Goal: Task Accomplishment & Management: Use online tool/utility

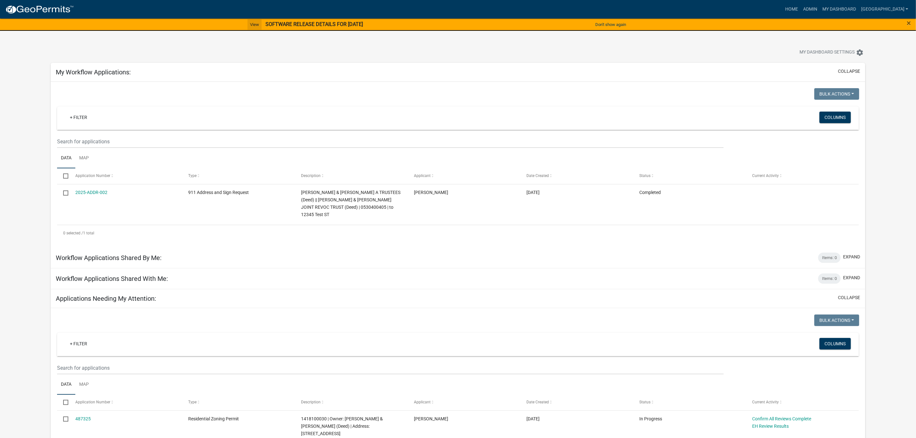
click at [248, 24] on link "View" at bounding box center [255, 24] width 14 height 11
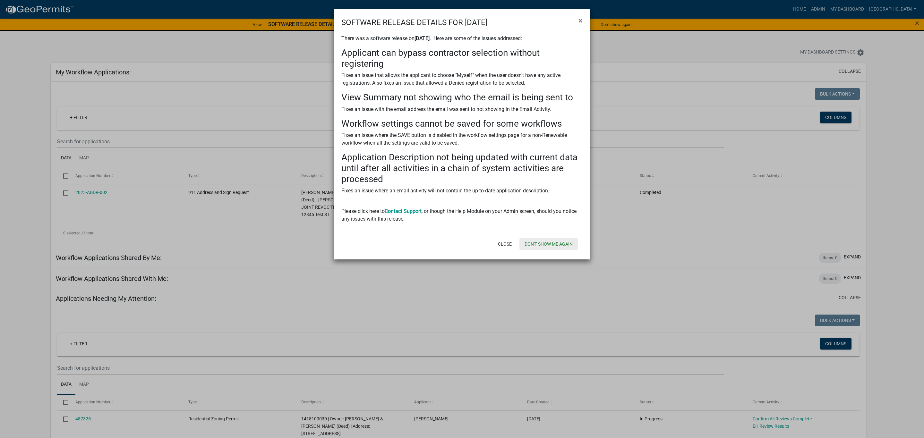
click at [548, 247] on button "Don't show me again" at bounding box center [548, 244] width 58 height 12
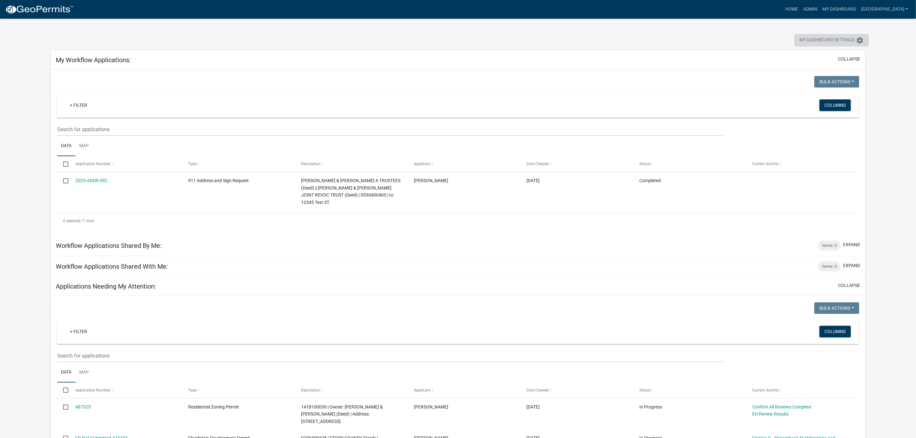
click at [831, 40] on span "My Dashboard Settings" at bounding box center [827, 41] width 55 height 8
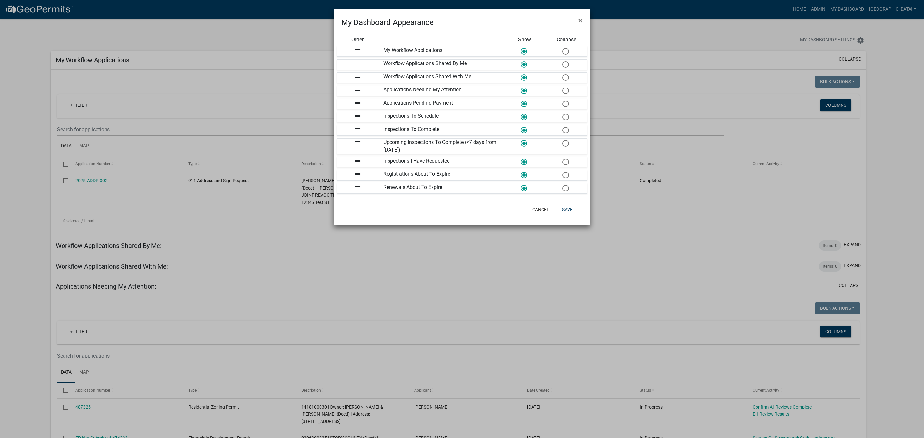
click at [563, 51] on span at bounding box center [564, 52] width 13 height 14
click at [562, 48] on input "radio" at bounding box center [562, 48] width 0 height 0
click at [522, 51] on span at bounding box center [523, 52] width 13 height 14
click at [521, 48] on input "radio" at bounding box center [521, 48] width 0 height 0
click at [565, 53] on span at bounding box center [564, 52] width 13 height 14
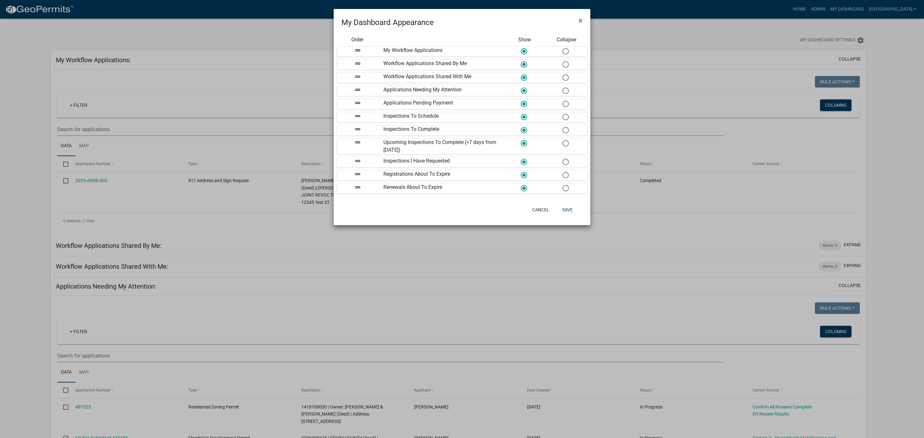
click at [562, 48] on input "radio" at bounding box center [562, 48] width 0 height 0
drag, startPoint x: 356, startPoint y: 49, endPoint x: 351, endPoint y: 192, distance: 142.8
click at [566, 179] on span at bounding box center [564, 175] width 13 height 14
click at [562, 172] on input "radio" at bounding box center [562, 172] width 0 height 0
click at [564, 164] on span at bounding box center [564, 162] width 13 height 14
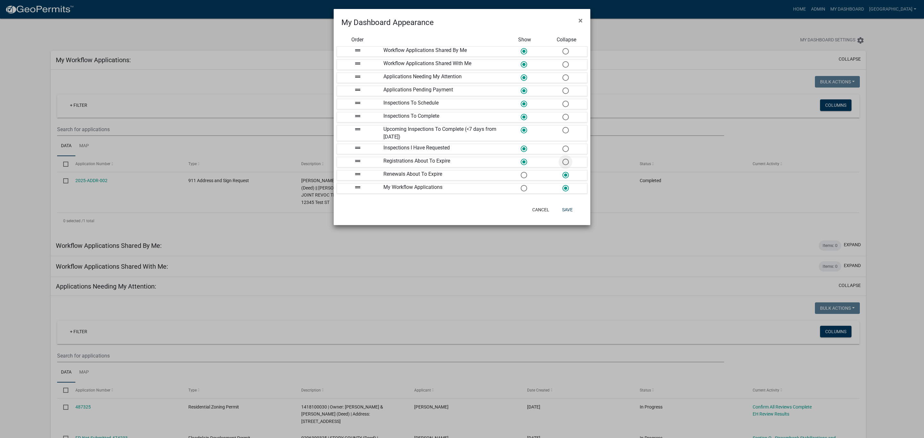
click at [562, 159] on input "radio" at bounding box center [562, 159] width 0 height 0
click at [564, 149] on span at bounding box center [564, 149] width 13 height 14
click at [562, 146] on input "radio" at bounding box center [562, 146] width 0 height 0
drag, startPoint x: 357, startPoint y: 131, endPoint x: 359, endPoint y: 136, distance: 5.2
drag, startPoint x: 357, startPoint y: 89, endPoint x: 356, endPoint y: 135, distance: 45.2
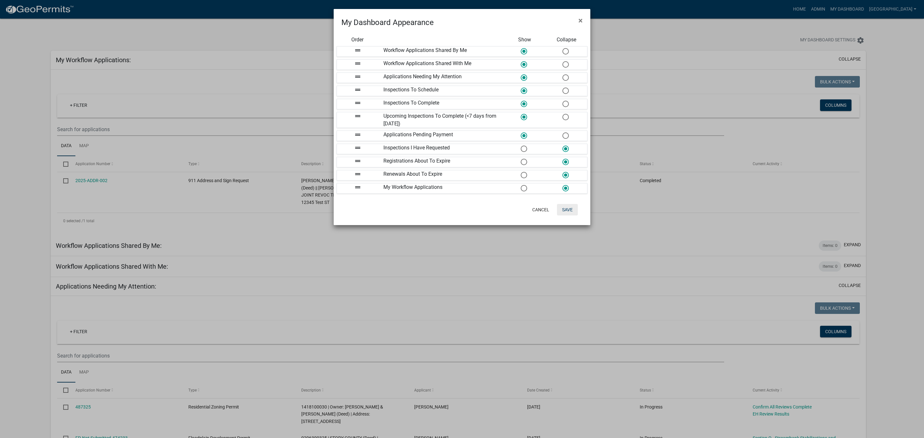
click at [569, 216] on button "Save" at bounding box center [567, 210] width 21 height 12
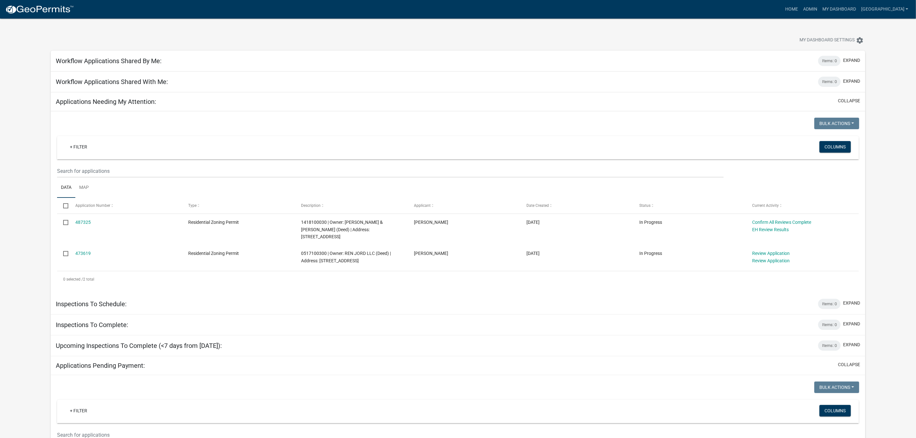
click at [885, 156] on app-user-applications "more_horiz Home Admin My Dashboard Amman Admin Account Logout My Dashboard Sett…" at bounding box center [458, 318] width 916 height 598
click at [859, 8] on link "My Dashboard" at bounding box center [839, 9] width 39 height 12
click at [820, 11] on link "Admin" at bounding box center [810, 9] width 19 height 12
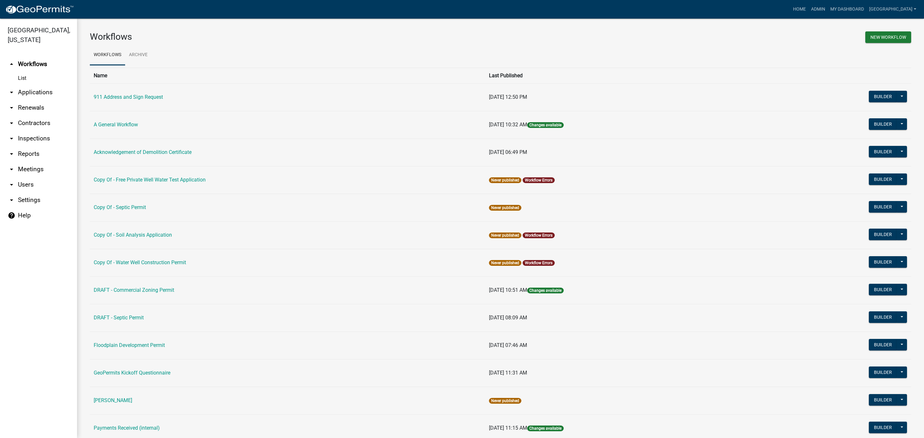
click at [31, 85] on link "arrow_drop_down Applications" at bounding box center [38, 92] width 77 height 15
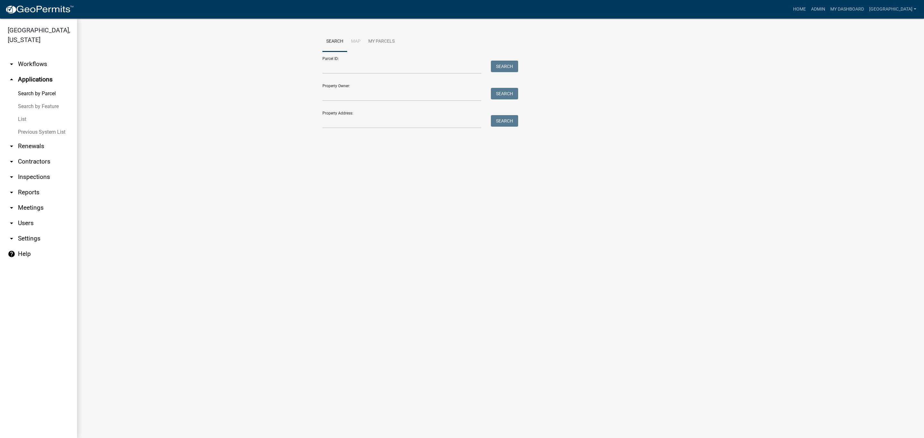
click at [58, 126] on link "Previous System List" at bounding box center [38, 132] width 77 height 13
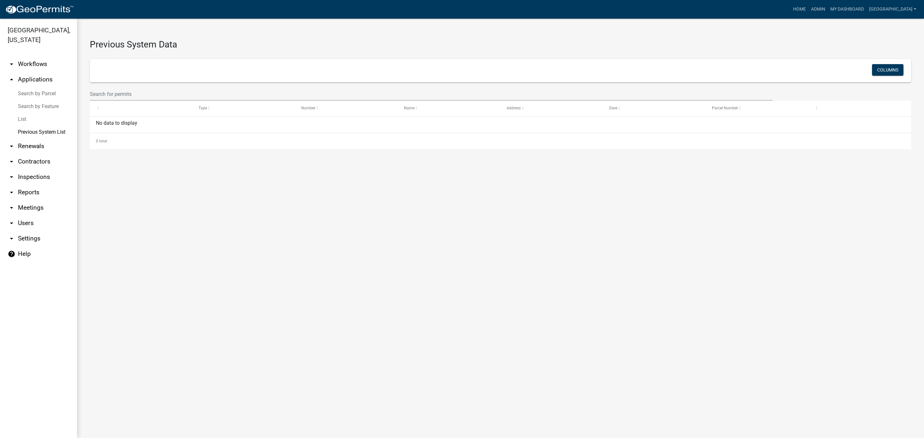
click at [44, 100] on link "Search by Feature" at bounding box center [38, 106] width 77 height 13
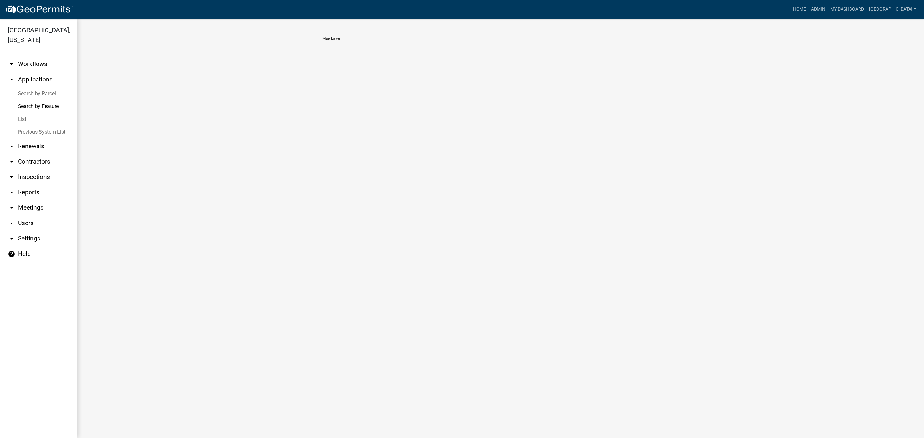
click at [43, 87] on link "Search by Parcel" at bounding box center [38, 93] width 77 height 13
click at [36, 185] on link "arrow_drop_down Reports" at bounding box center [38, 192] width 77 height 15
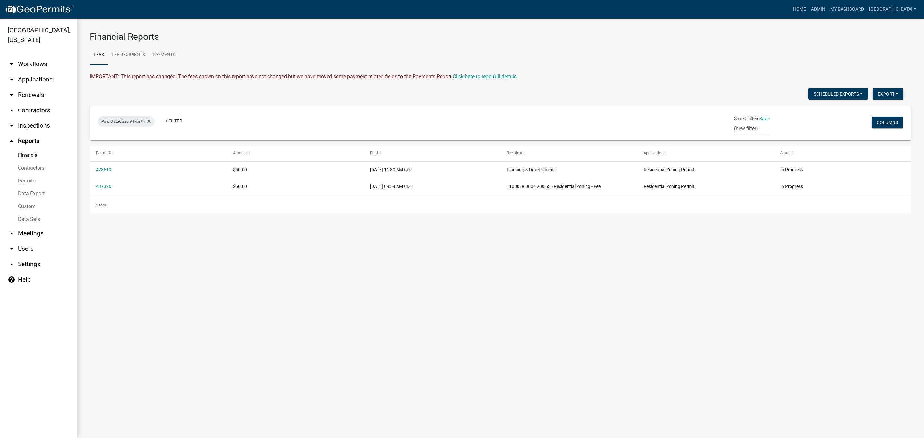
click at [13, 137] on icon "arrow_drop_up" at bounding box center [12, 141] width 8 height 8
click at [34, 72] on link "arrow_drop_down Applications" at bounding box center [38, 79] width 77 height 15
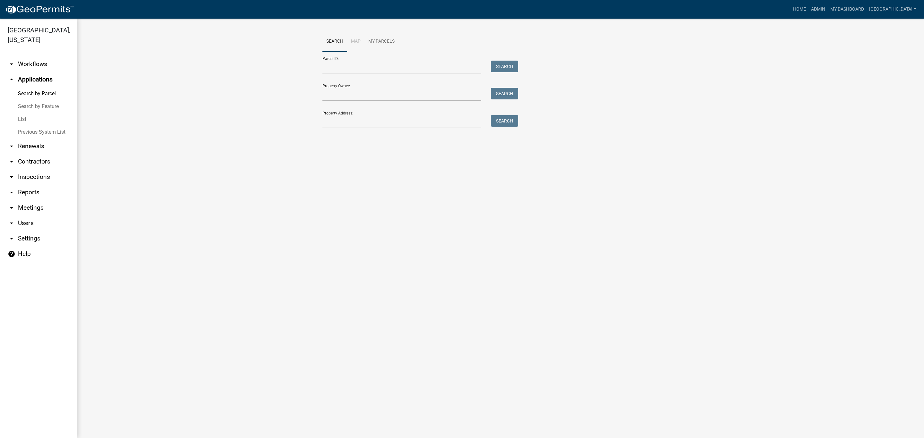
click at [355, 44] on li "Map" at bounding box center [355, 41] width 17 height 21
click at [374, 43] on link "My Parcels" at bounding box center [381, 41] width 34 height 21
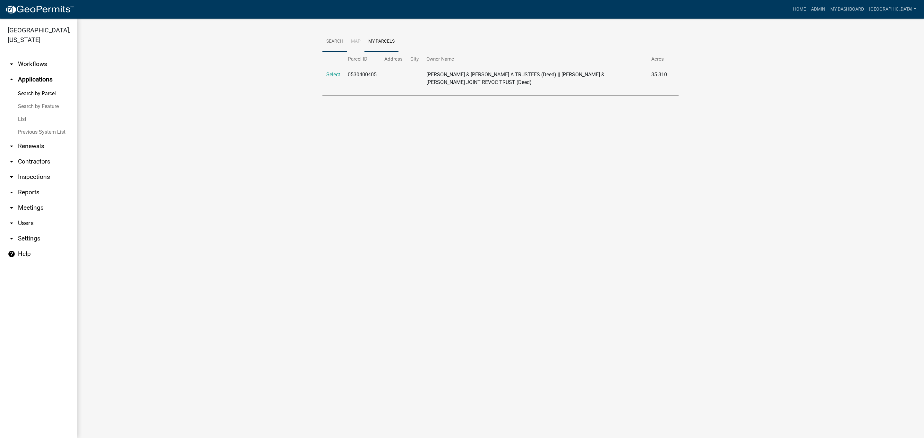
click at [336, 46] on link "Search" at bounding box center [334, 41] width 25 height 21
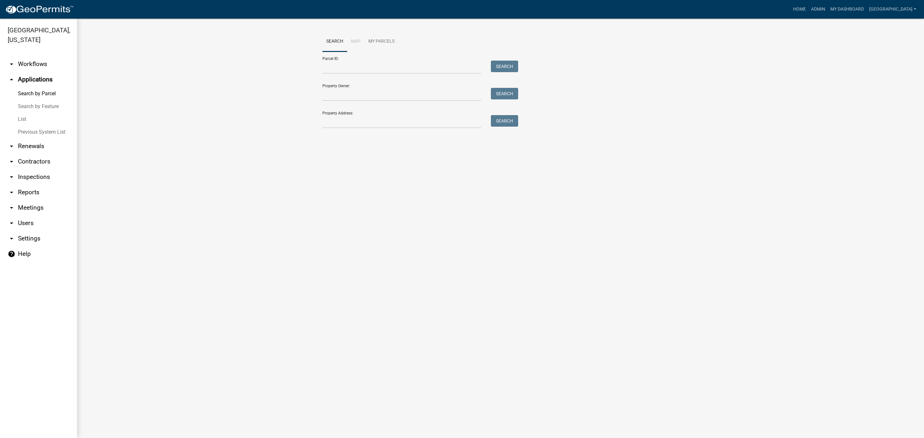
click at [26, 56] on link "arrow_drop_down Workflows" at bounding box center [38, 63] width 77 height 15
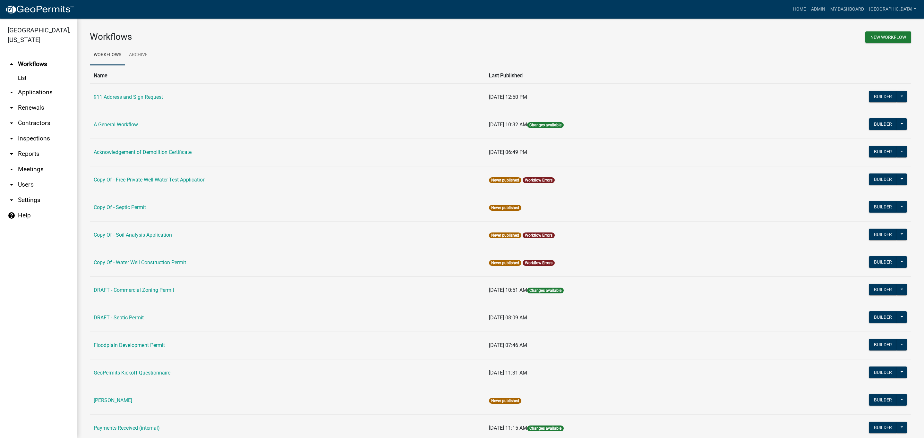
click at [132, 96] on link "911 Address and Sign Request" at bounding box center [128, 97] width 69 height 6
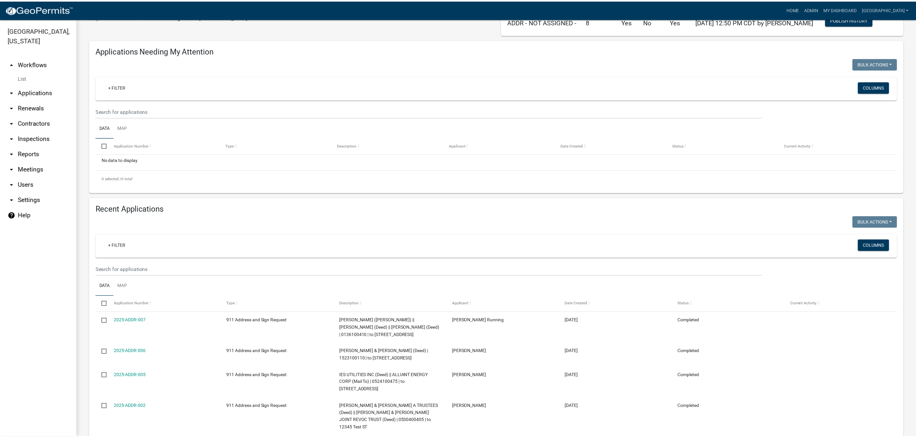
scroll to position [68, 0]
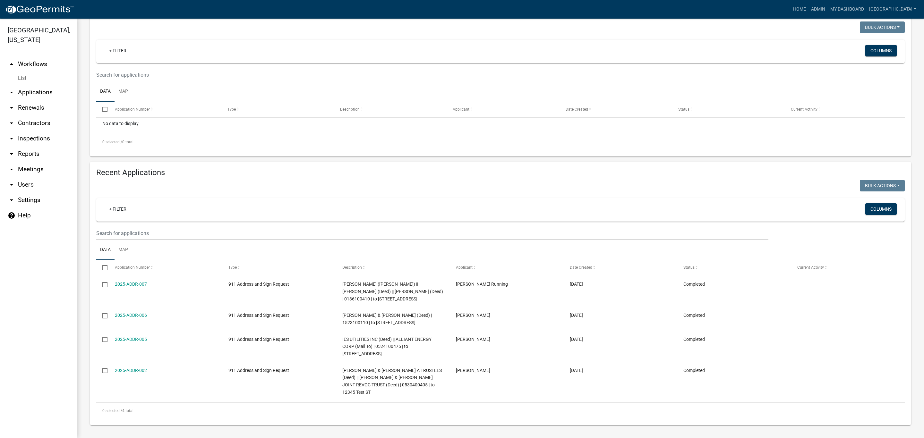
click at [135, 285] on link "2025-ADDR-007" at bounding box center [131, 284] width 32 height 5
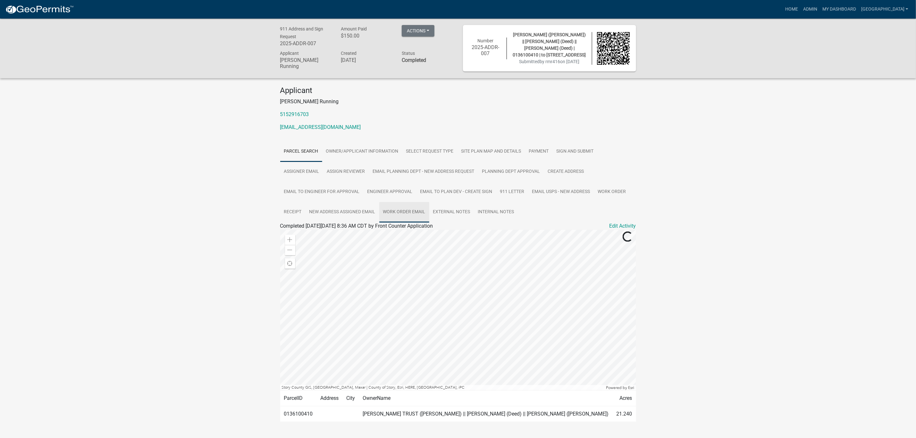
click at [412, 216] on link "Work Order Email" at bounding box center [404, 212] width 50 height 21
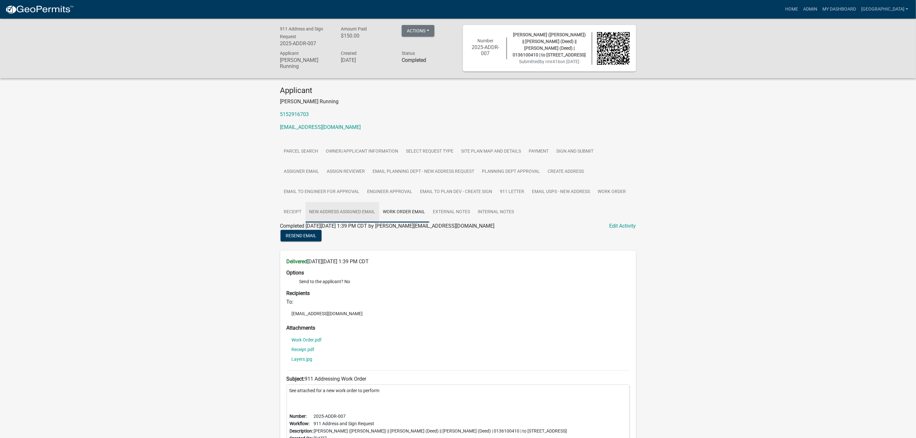
click at [356, 216] on link "New Address Assigned Email" at bounding box center [343, 212] width 74 height 21
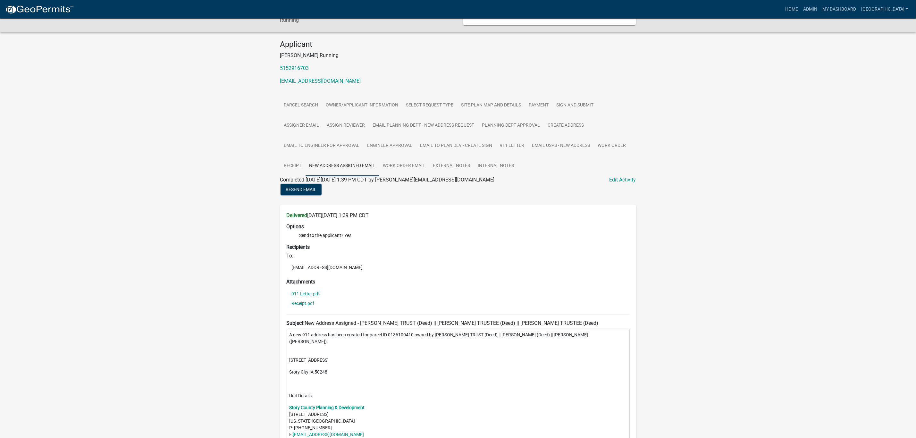
scroll to position [20, 0]
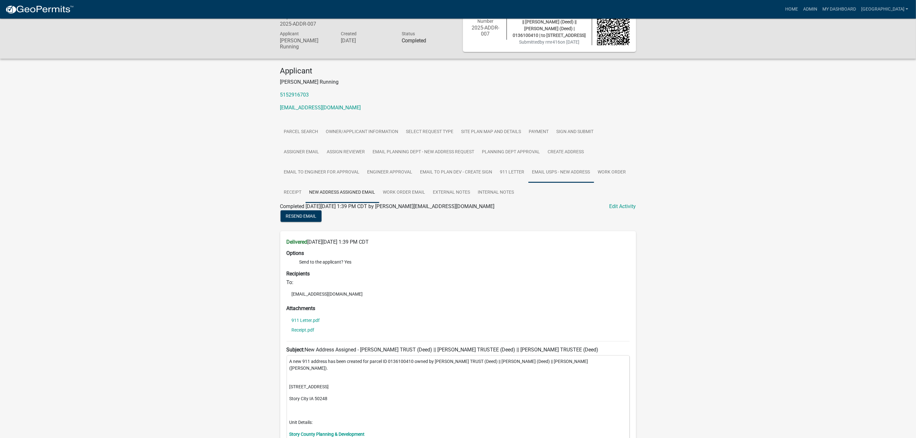
click at [552, 181] on link "Email USPS - new address" at bounding box center [562, 172] width 66 height 21
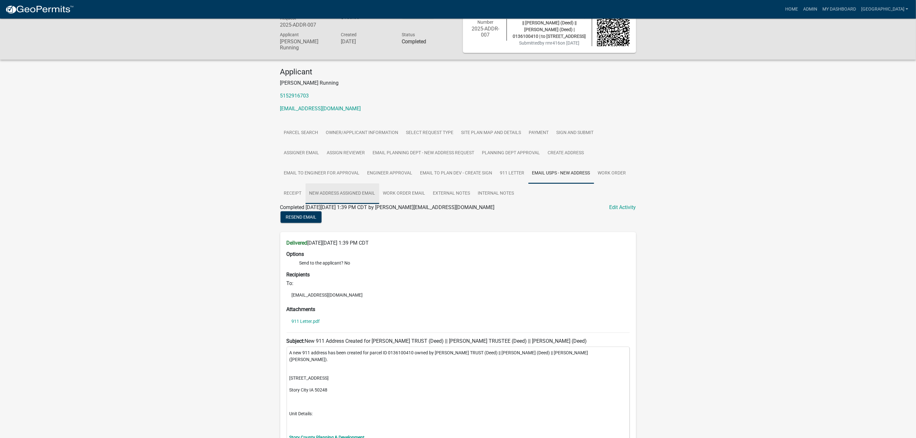
click at [316, 197] on link "New Address Assigned Email" at bounding box center [343, 193] width 74 height 21
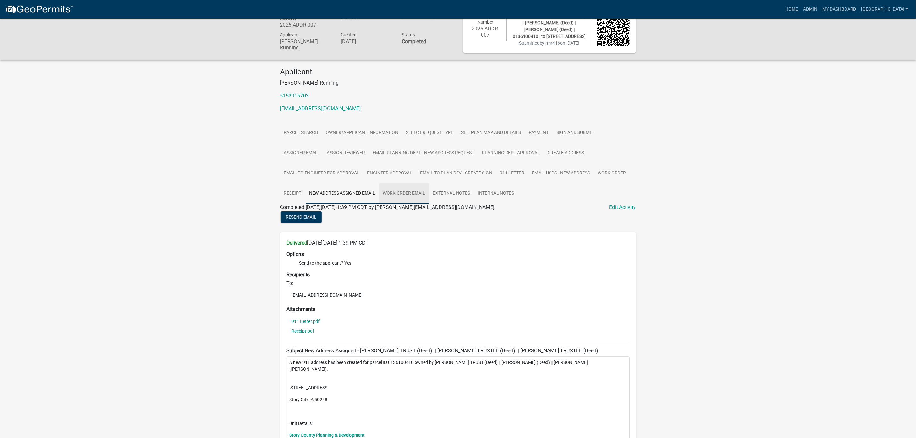
click at [396, 198] on link "Work Order Email" at bounding box center [404, 193] width 50 height 21
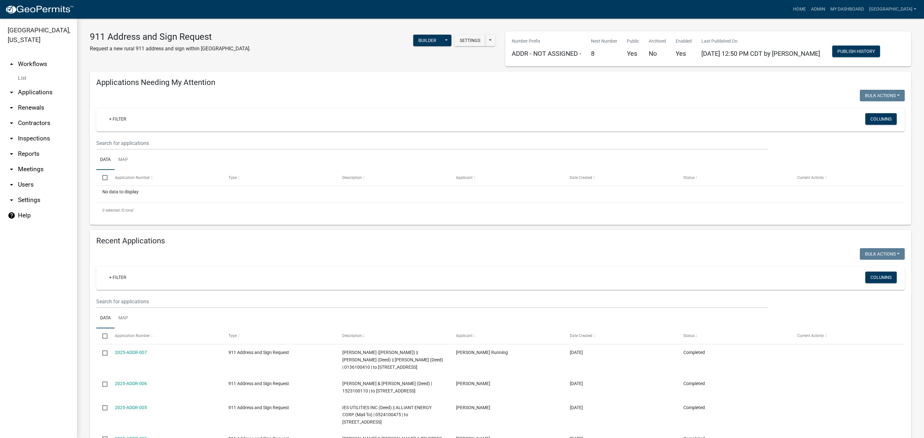
click at [43, 56] on link "arrow_drop_up Workflows" at bounding box center [38, 63] width 77 height 15
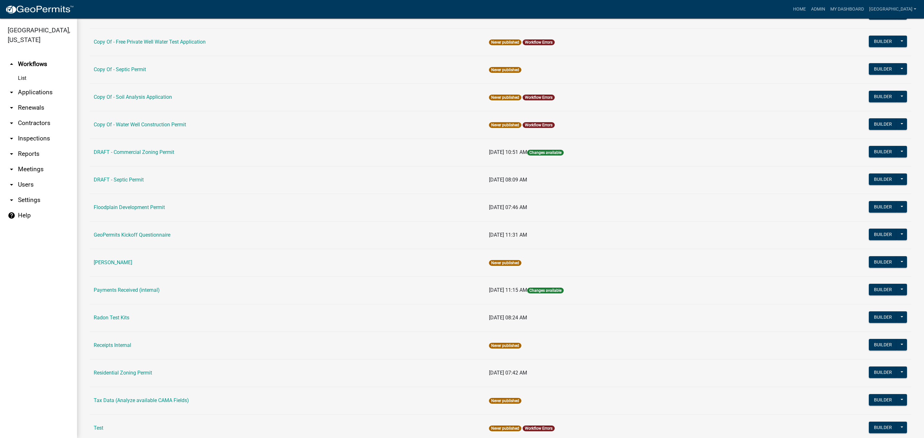
scroll to position [121, 0]
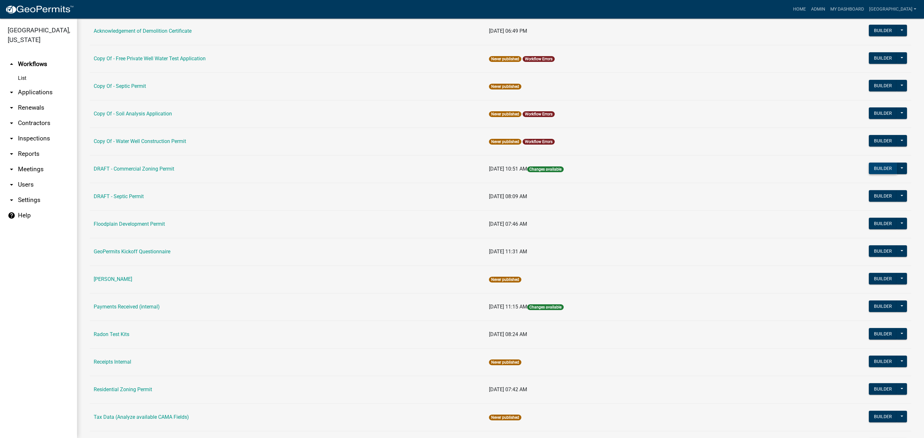
click at [873, 169] on button "Builder" at bounding box center [883, 169] width 28 height 12
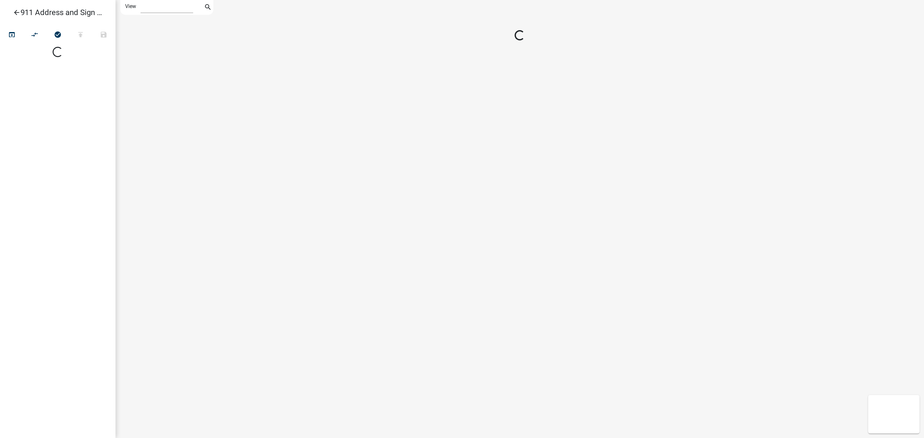
select select "1"
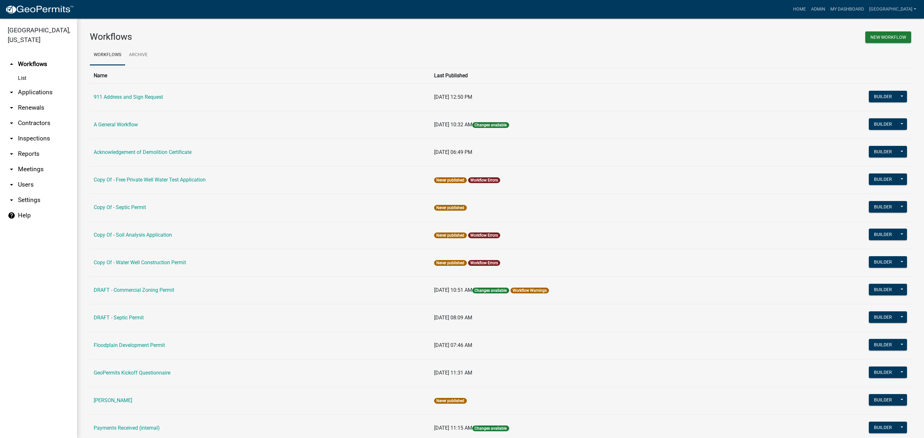
click at [121, 124] on link "A General Workflow" at bounding box center [116, 125] width 44 height 6
click at [872, 123] on button "Builder" at bounding box center [883, 124] width 28 height 12
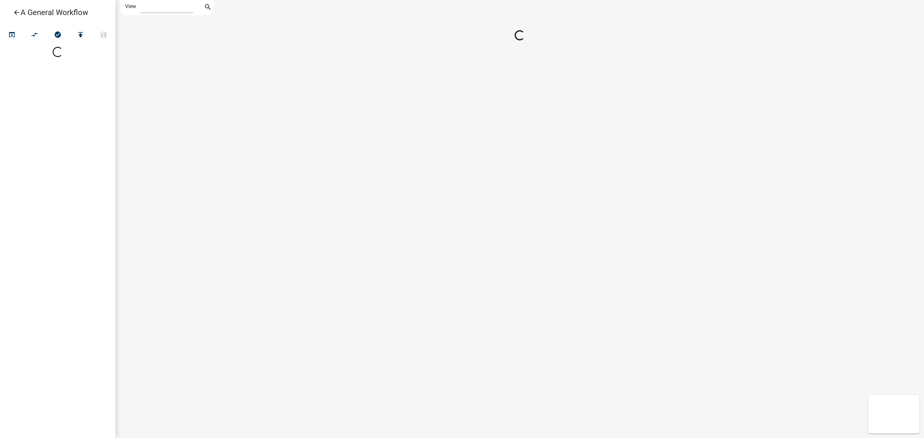
select select "1"
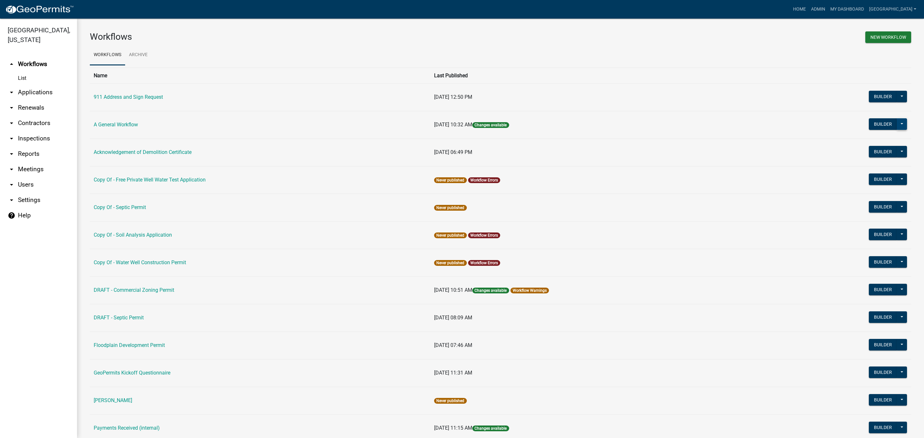
click at [897, 122] on button at bounding box center [902, 124] width 10 height 12
click at [873, 203] on button "Copy" at bounding box center [880, 201] width 53 height 15
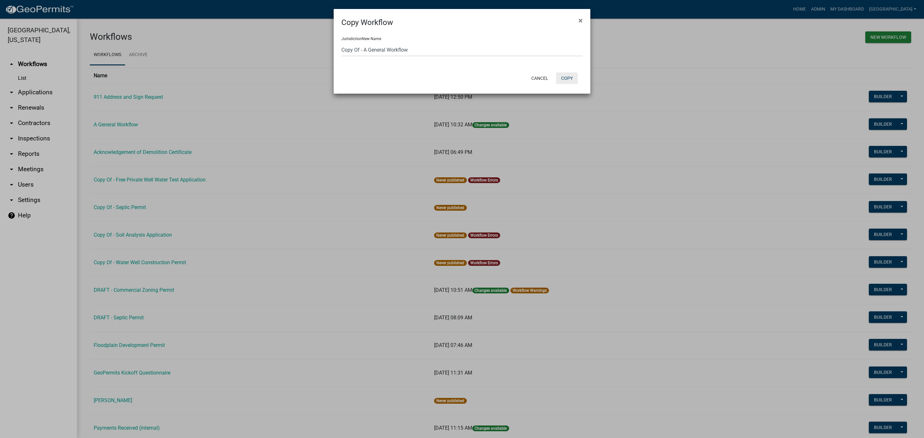
click at [564, 76] on button "Copy" at bounding box center [567, 78] width 22 height 12
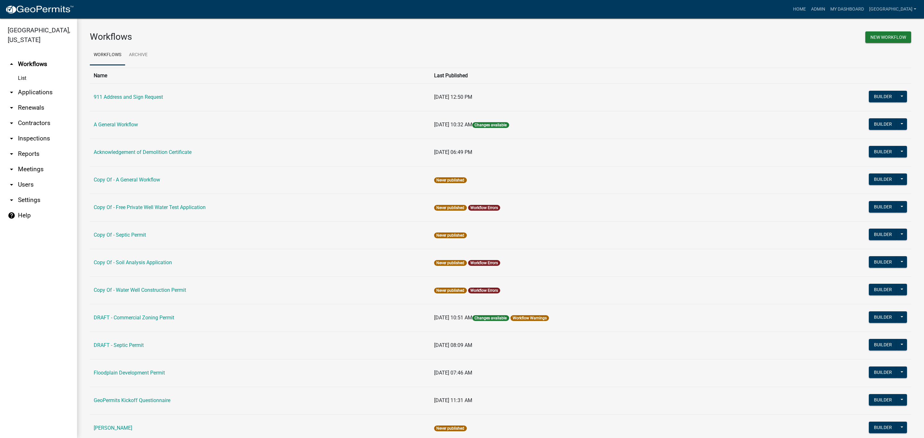
click at [155, 179] on link "Copy Of - A General Workflow" at bounding box center [127, 180] width 66 height 6
click at [876, 179] on button "Builder" at bounding box center [883, 180] width 28 height 12
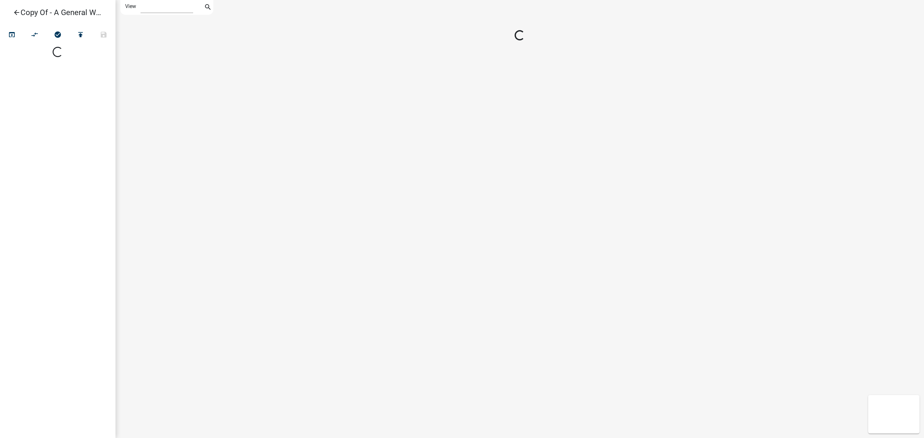
select select "1"
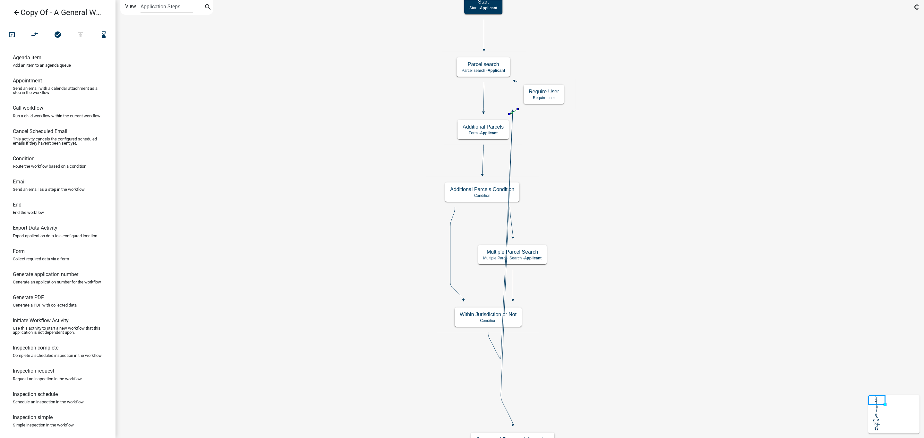
click at [483, 96] on icon at bounding box center [483, 97] width 1 height 30
click at [501, 393] on icon at bounding box center [507, 267] width 12 height 316
click at [512, 148] on icon at bounding box center [500, 235] width 25 height 248
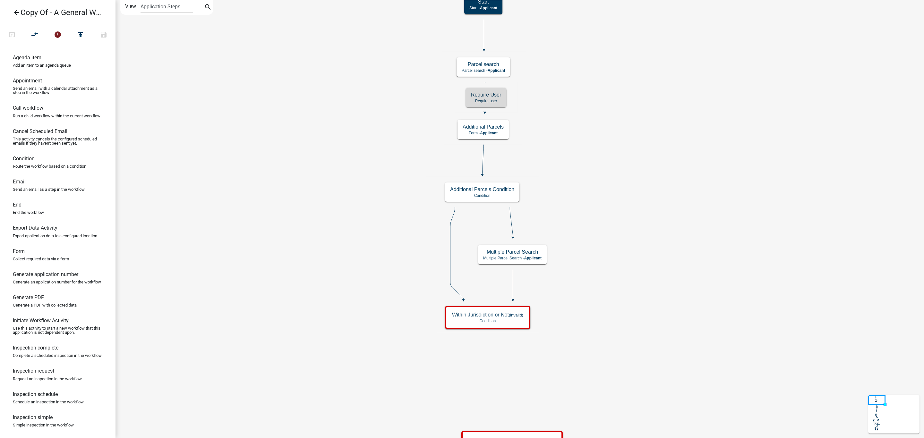
click at [499, 190] on h5 "Additional Parcels Condition" at bounding box center [482, 189] width 64 height 6
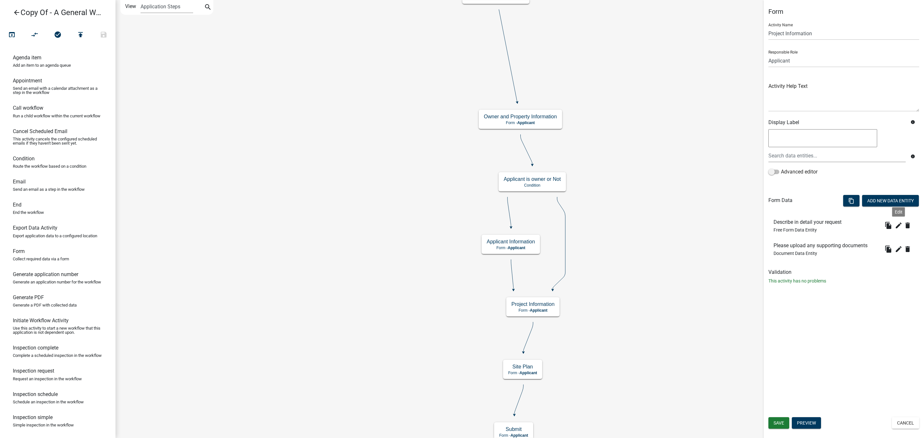
click at [898, 225] on icon "edit" at bounding box center [899, 226] width 8 height 8
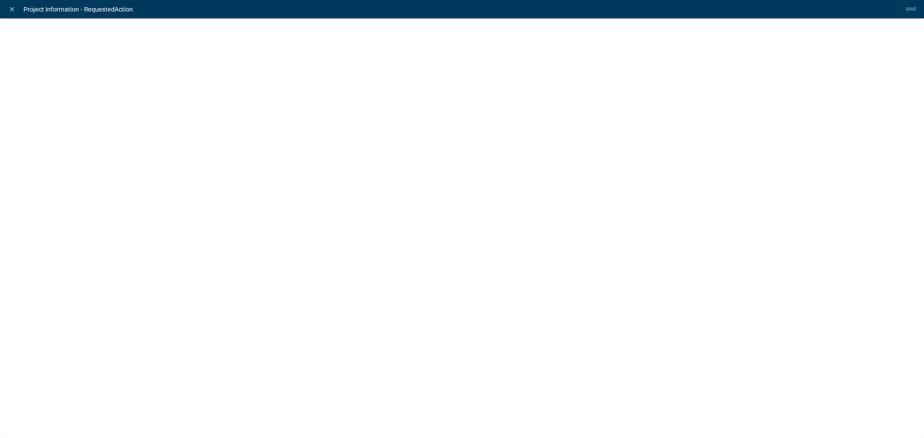
select select
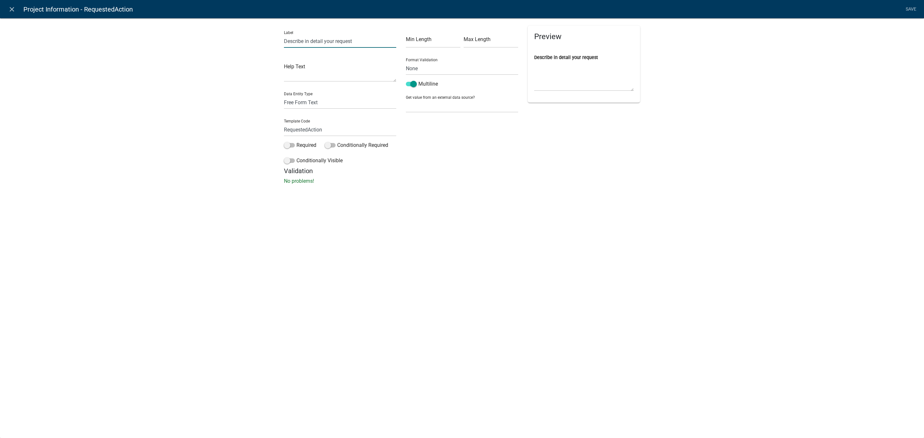
click at [363, 42] on input "Describe in detail your request" at bounding box center [340, 41] width 112 height 13
paste input "Please describe your proposed plans for the above property. Typical requests fo…"
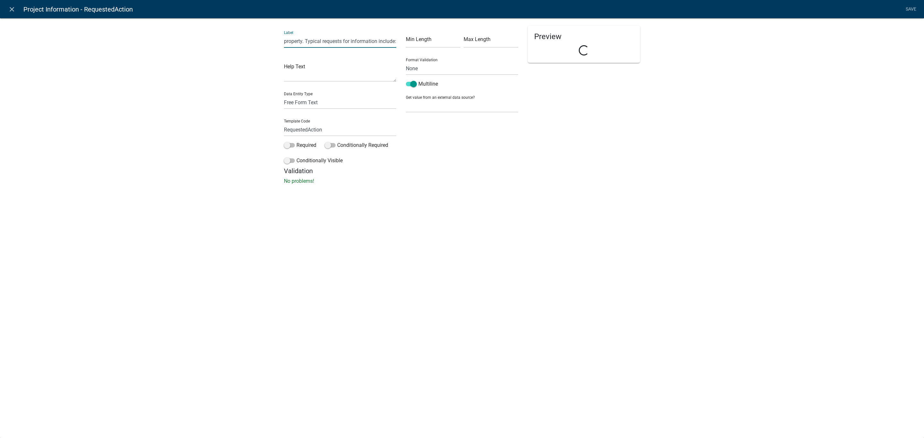
type input "Please describe your proposed plans for the above property. Typical requests fo…"
click at [322, 73] on textarea at bounding box center [340, 72] width 112 height 20
click at [302, 69] on textarea at bounding box center [340, 72] width 112 height 20
paste textarea "- Is the property buildable for a single-family dwelling in its current configu…"
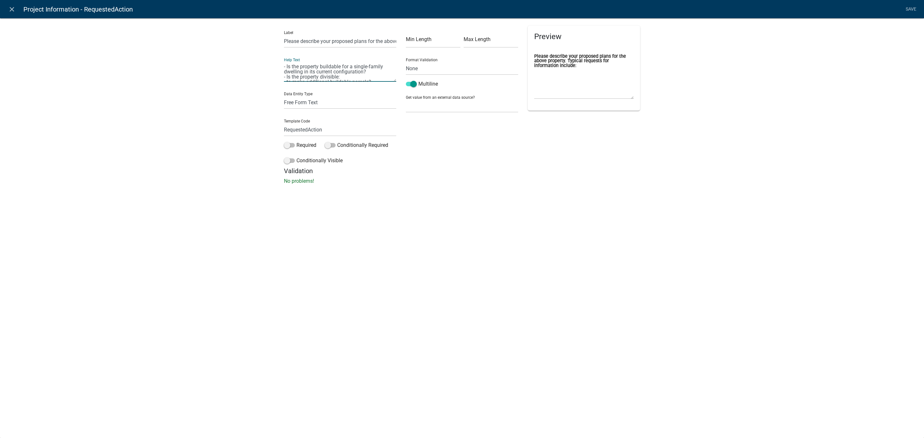
scroll to position [13, 0]
type textarea "- Is the property buildable for a single-family dwelling in its current configu…"
click at [513, 207] on div "close Project Information - RequestedAction Save Label Please describe your pro…" at bounding box center [462, 219] width 924 height 438
click at [537, 73] on icon "info" at bounding box center [537, 71] width 4 height 4
click at [529, 186] on div "Label Please describe your proposed plans for the above property. Typical reque…" at bounding box center [462, 103] width 924 height 191
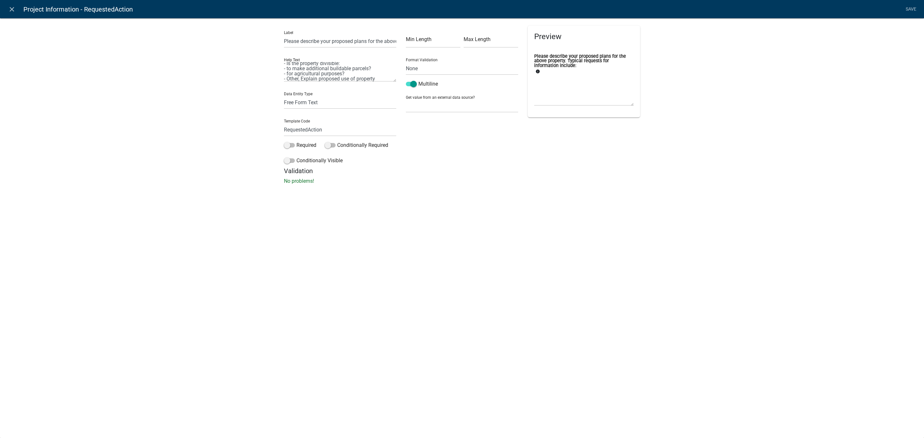
click at [284, 143] on span at bounding box center [289, 145] width 11 height 4
click at [296, 141] on input "Required" at bounding box center [296, 141] width 0 height 0
click at [325, 221] on div "close Project Information - RequestedAction Save Label Please describe your pro…" at bounding box center [462, 219] width 924 height 438
click at [906, 8] on link "Save" at bounding box center [911, 9] width 16 height 12
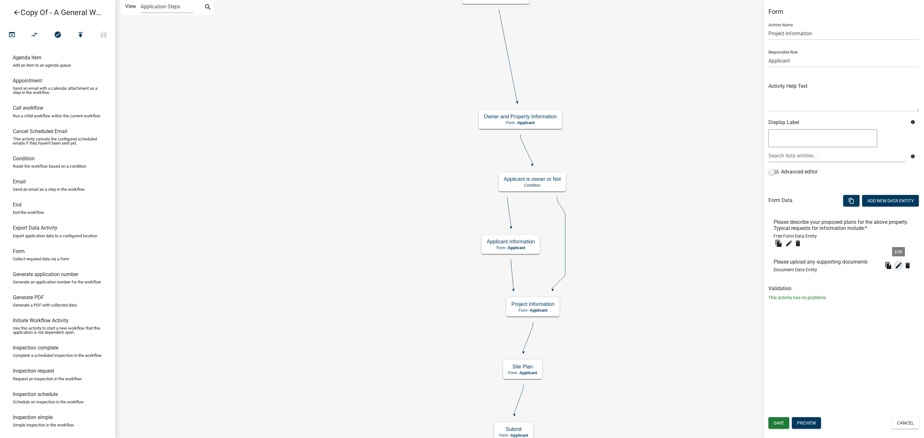
click at [896, 268] on icon "edit" at bounding box center [899, 266] width 8 height 8
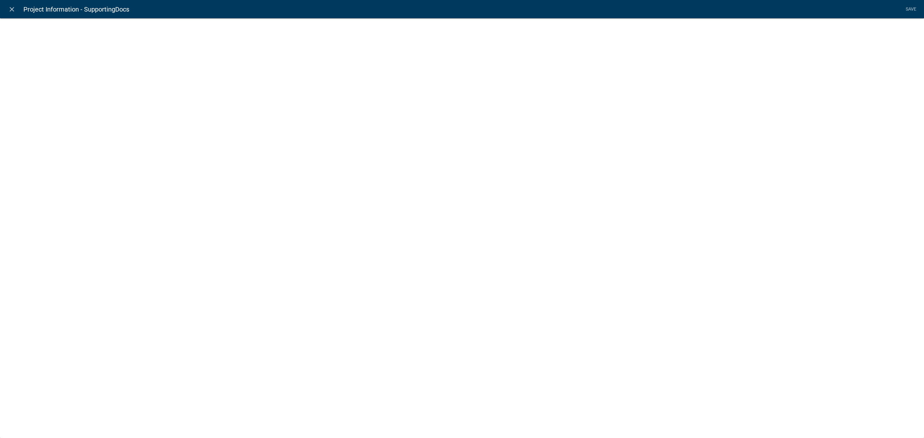
select select "document"
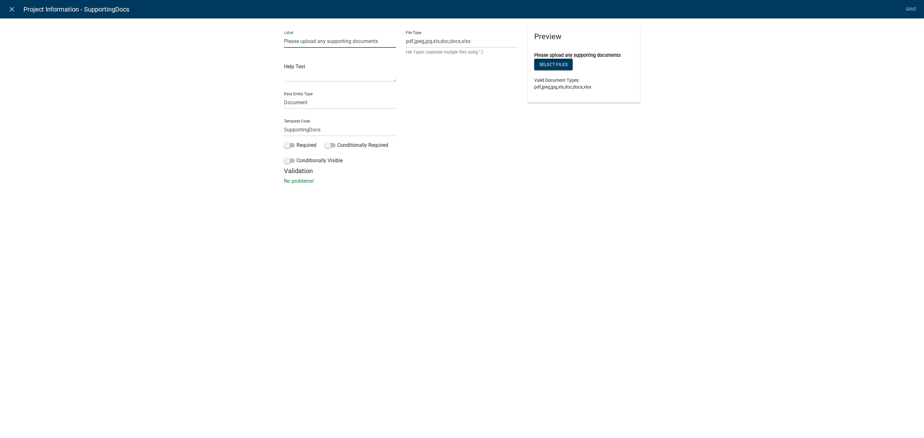
drag, startPoint x: 378, startPoint y: 38, endPoint x: 327, endPoint y: 37, distance: 51.7
click at [327, 37] on input "Please upload any supporting documents" at bounding box center [340, 41] width 112 height 13
click at [480, 199] on div "close Project Information - SupportingDocs Save Label Please upload a drawing s…" at bounding box center [462, 219] width 924 height 438
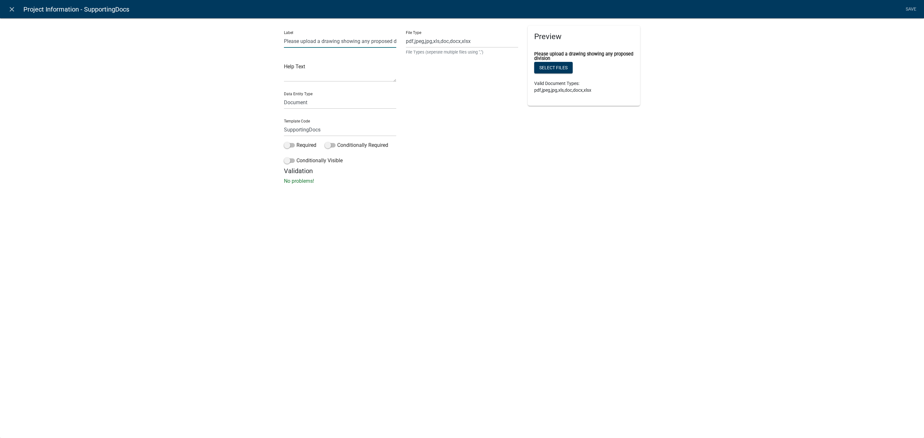
click at [362, 38] on input "Please upload a drawing showing any proposed division" at bounding box center [340, 41] width 112 height 13
drag, startPoint x: 367, startPoint y: 40, endPoint x: 440, endPoint y: 33, distance: 73.4
click at [440, 33] on div "Label Please upload a drawing showing any proposed division Help Text Data Enti…" at bounding box center [462, 96] width 366 height 141
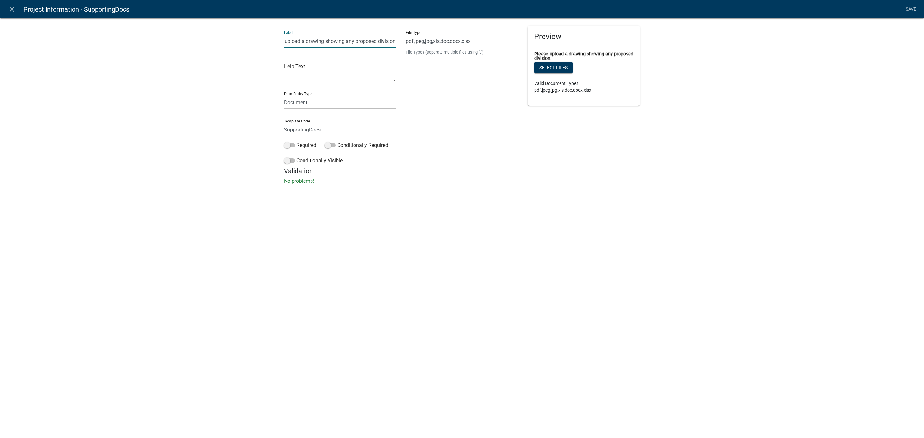
type input "Please upload a drawing showing any proposed division."
click at [913, 10] on link "Save" at bounding box center [911, 9] width 16 height 12
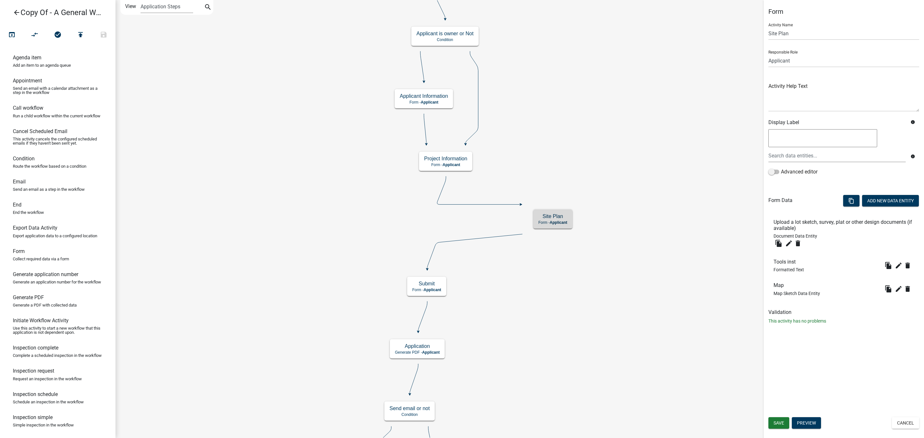
click at [458, 241] on icon at bounding box center [474, 251] width 95 height 35
click at [510, 204] on icon at bounding box center [478, 190] width 83 height 28
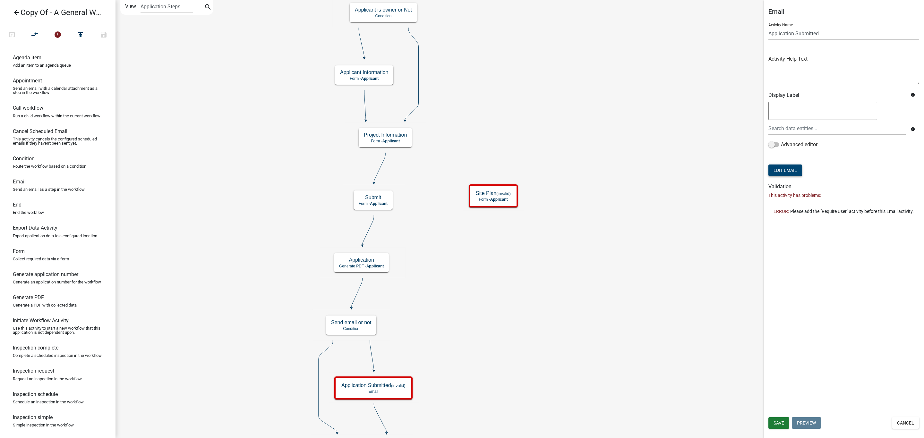
click at [790, 168] on button "Edit Email" at bounding box center [785, 171] width 34 height 12
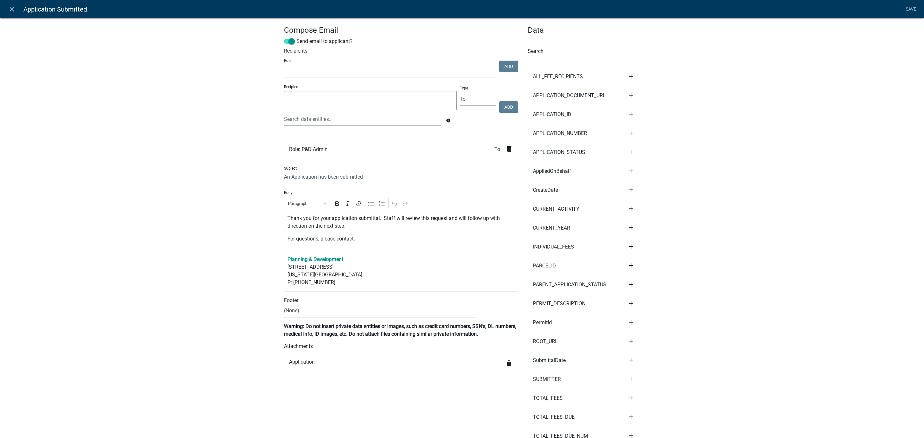
click at [402, 103] on textarea at bounding box center [370, 100] width 173 height 19
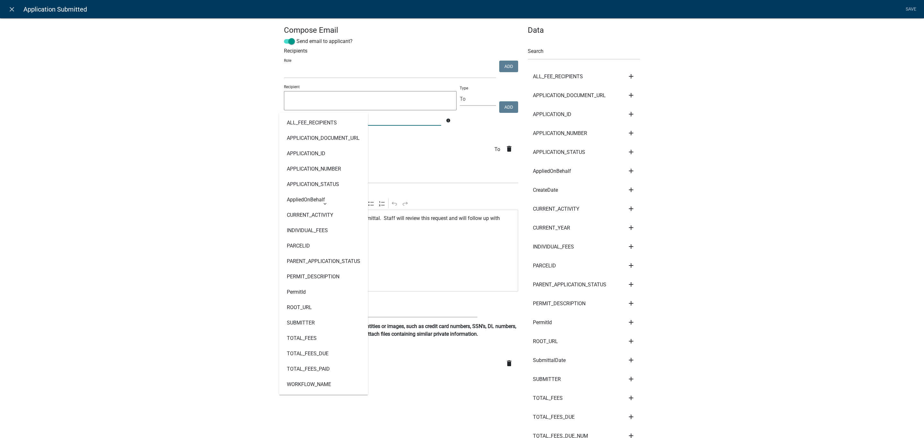
click at [398, 122] on input "text" at bounding box center [362, 119] width 157 height 13
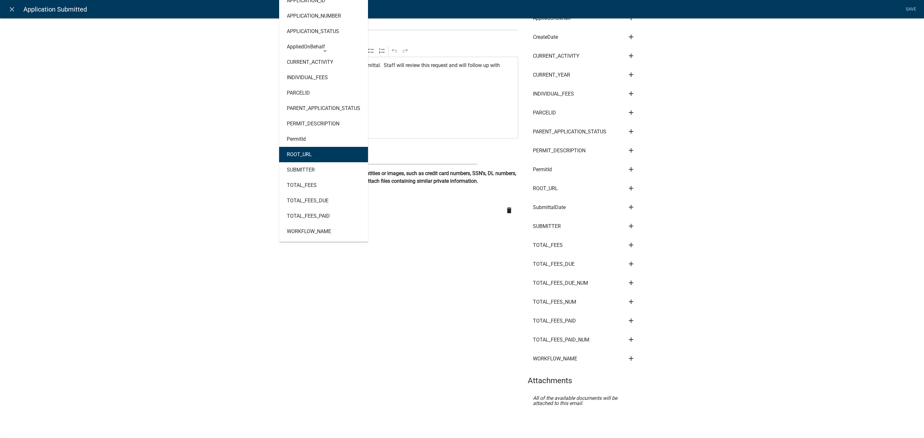
scroll to position [160, 0]
click at [420, 284] on div "Compose Email Send email to applicant? Recipients Role Admin P & D Inspectors E…" at bounding box center [401, 146] width 244 height 546
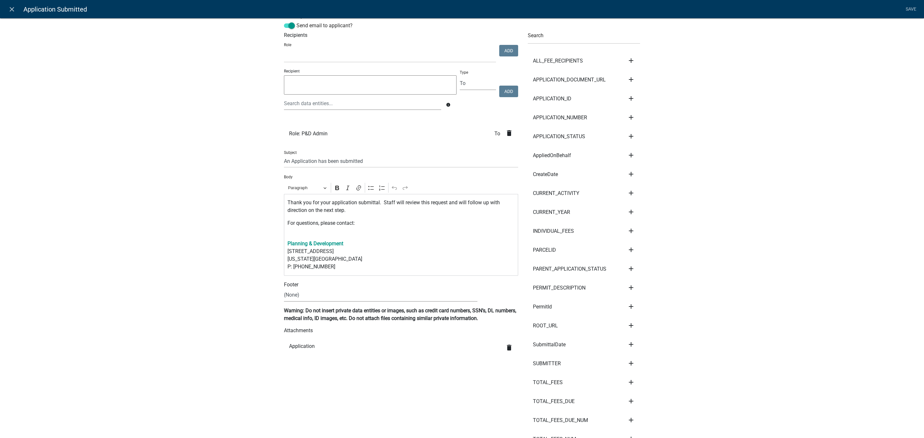
scroll to position [0, 0]
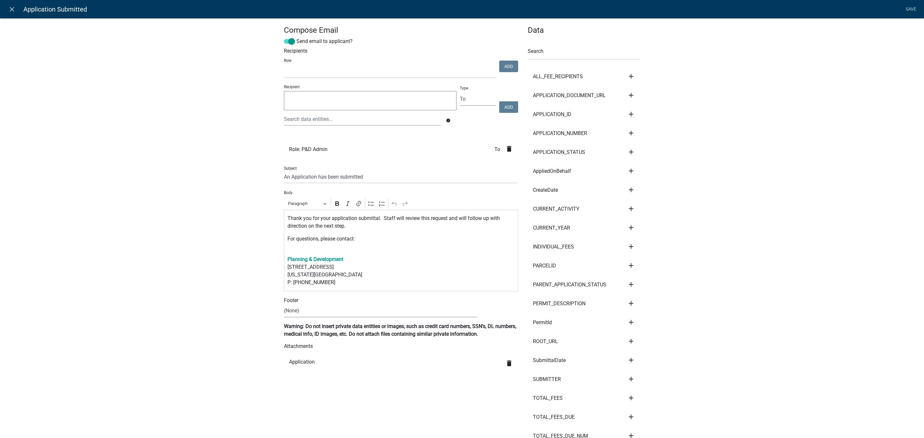
click at [407, 92] on textarea at bounding box center [370, 100] width 173 height 19
click at [362, 76] on select "Admin P & D Inspectors EH Administrative Assistant EH Front Desk Zoning Reviewe…" at bounding box center [390, 71] width 212 height 13
click at [273, 85] on div "Compose Email Send email to applicant? Recipients Role Admin P & D Inspectors E…" at bounding box center [462, 297] width 924 height 578
click at [432, 66] on select "Admin P & D Inspectors EH Administrative Assistant EH Front Desk Zoning Reviewe…" at bounding box center [390, 71] width 212 height 13
select select "03540cc7-cae6-4ec5-9df4-19164d3ec826"
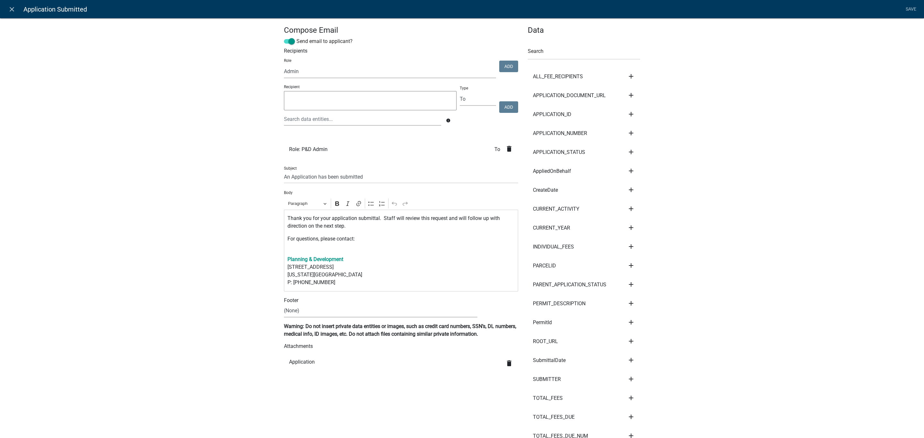
click at [284, 65] on select "Admin P & D Inspectors EH Administrative Assistant EH Front Desk Zoning Reviewe…" at bounding box center [390, 71] width 212 height 13
click at [320, 103] on textarea at bounding box center [370, 100] width 173 height 19
click at [475, 97] on select "To CC BCC" at bounding box center [478, 99] width 36 height 13
click at [474, 97] on select "To CC BCC" at bounding box center [478, 99] width 36 height 13
click at [377, 101] on textarea at bounding box center [370, 100] width 173 height 19
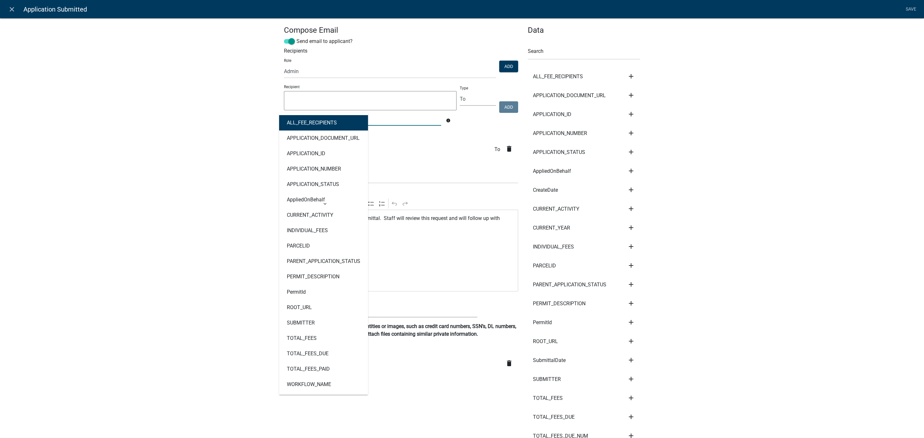
click at [346, 119] on div "ALL_FEE_RECIPIENTS APPLICATION_DOCUMENT_URL APPLICATION_ID APPLICATION_NUMBER A…" at bounding box center [362, 119] width 167 height 13
click at [213, 249] on div "Compose Email Send email to applicant? Recipients Role Admin P & D Inspectors E…" at bounding box center [462, 297] width 924 height 578
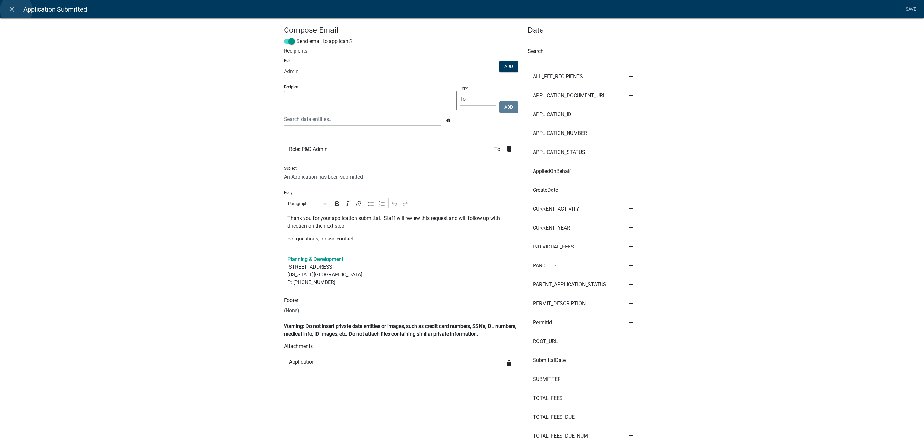
click at [16, 10] on link "close" at bounding box center [11, 9] width 13 height 13
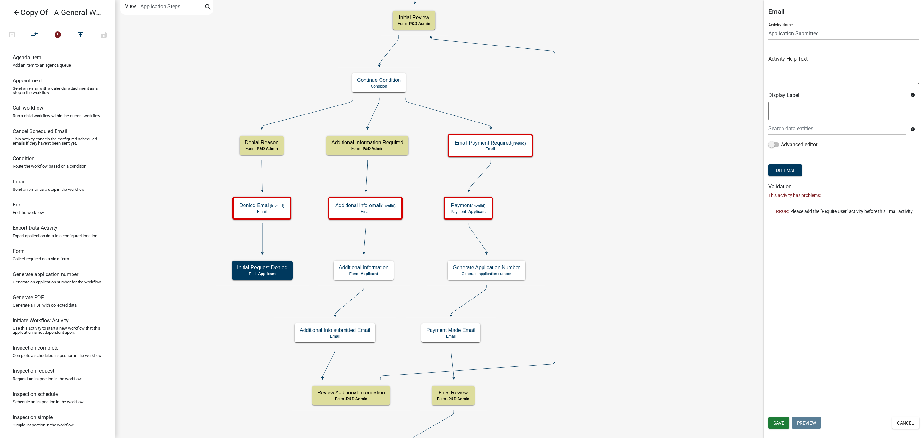
click at [291, 121] on icon "Start Start - Applicant Owner and Property Information Form - Applicant Parcel …" at bounding box center [520, 330] width 808 height 660
click at [291, 117] on icon at bounding box center [307, 113] width 91 height 30
click at [652, 153] on icon "Start Start - Applicant Owner and Property Information Form - Applicant Parcel …" at bounding box center [520, 330] width 808 height 660
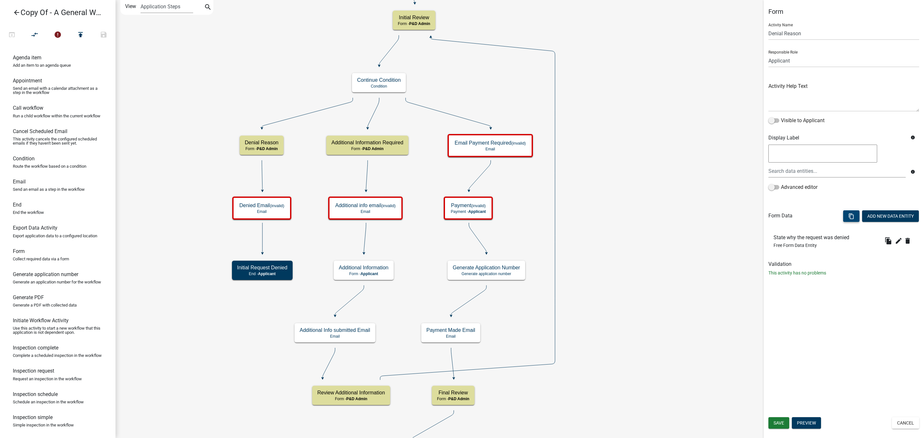
click at [850, 216] on icon "content_copy" at bounding box center [851, 216] width 6 height 6
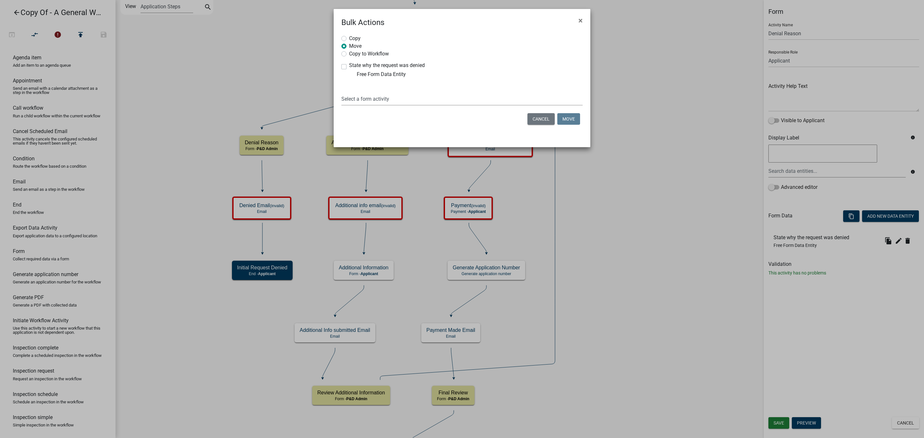
click at [442, 100] on select "Select a form activity Owner and Property Information Submit Initial Review Add…" at bounding box center [461, 98] width 241 height 13
click at [493, 84] on div "Select a form activity Owner and Property Information Submit Initial Review Add…" at bounding box center [461, 94] width 241 height 22
click at [582, 18] on span "×" at bounding box center [580, 20] width 4 height 9
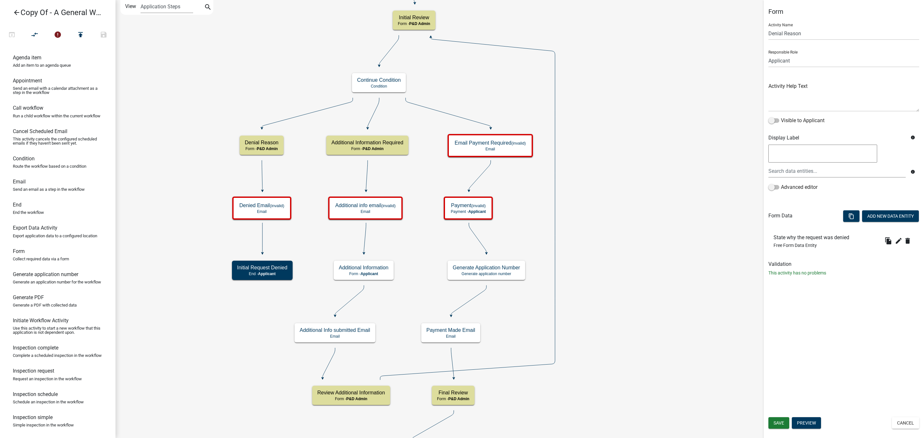
click at [634, 182] on icon "Start Start - Applicant Owner and Property Information Form - Applicant Parcel …" at bounding box center [520, 330] width 808 height 660
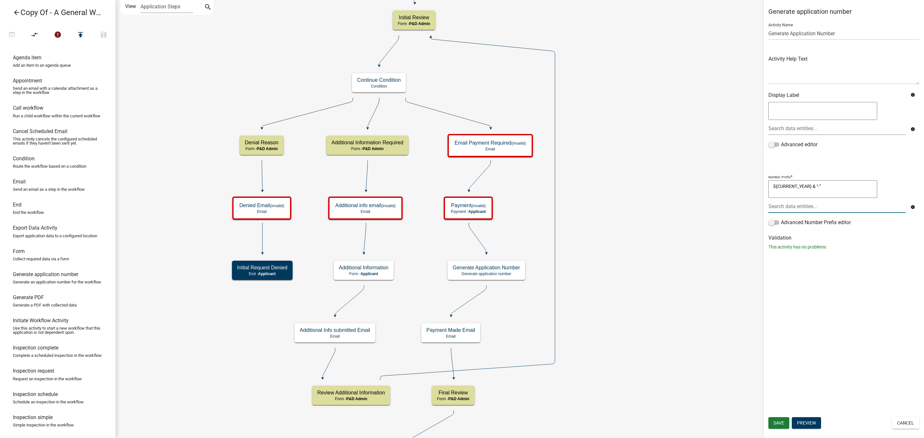
click at [793, 190] on textarea "${CURRENT_YEAR} & “-”" at bounding box center [822, 189] width 109 height 18
click at [655, 223] on icon "Start Start - Applicant Owner and Property Information Form - Applicant Parcel …" at bounding box center [520, 330] width 808 height 660
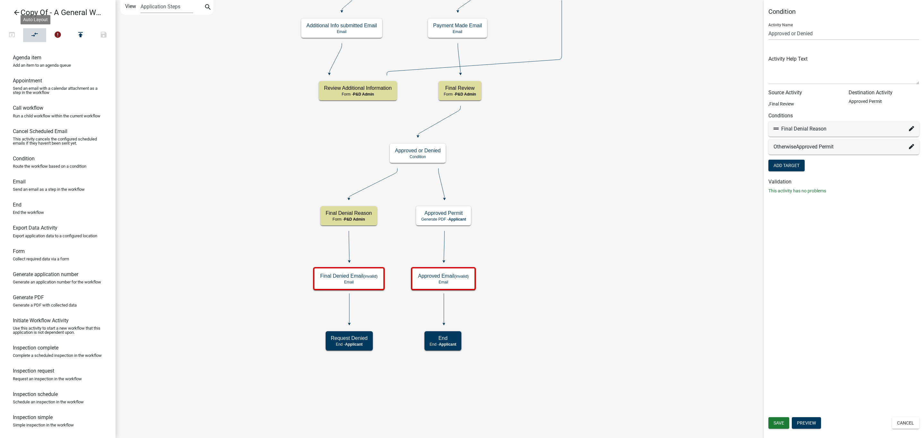
click at [31, 35] on button "compare_arrows" at bounding box center [34, 35] width 23 height 14
click at [275, 216] on icon "Start Start - Applicant Owner and Property Information Form - Applicant Parcel …" at bounding box center [520, 219] width 808 height 438
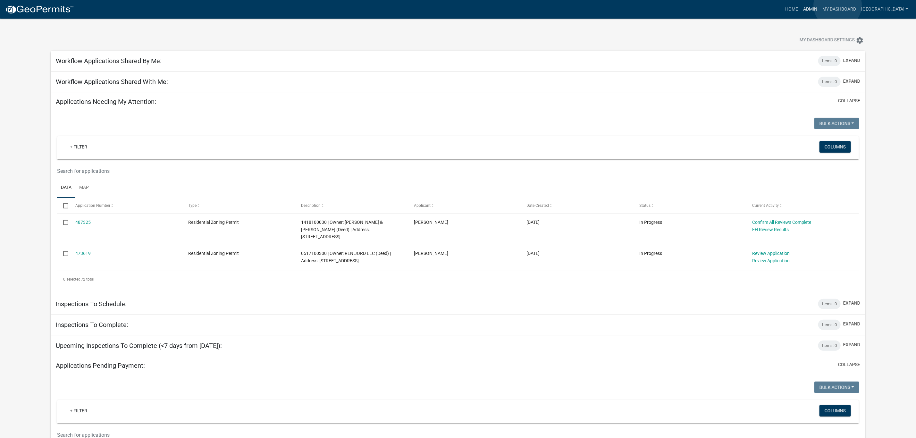
click at [820, 5] on link "Admin" at bounding box center [810, 9] width 19 height 12
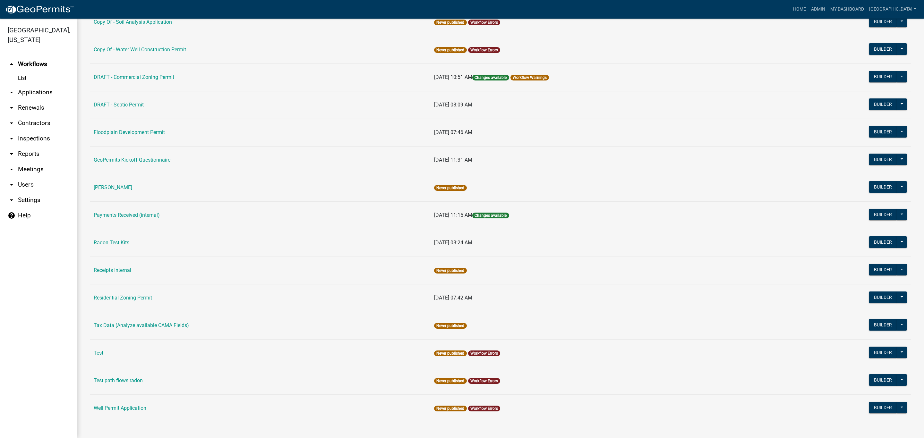
scroll to position [245, 0]
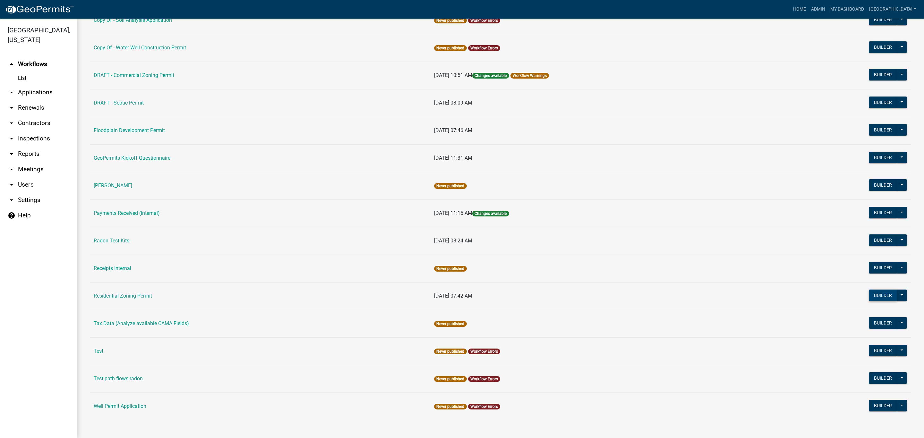
click at [877, 291] on button "Builder" at bounding box center [883, 296] width 28 height 12
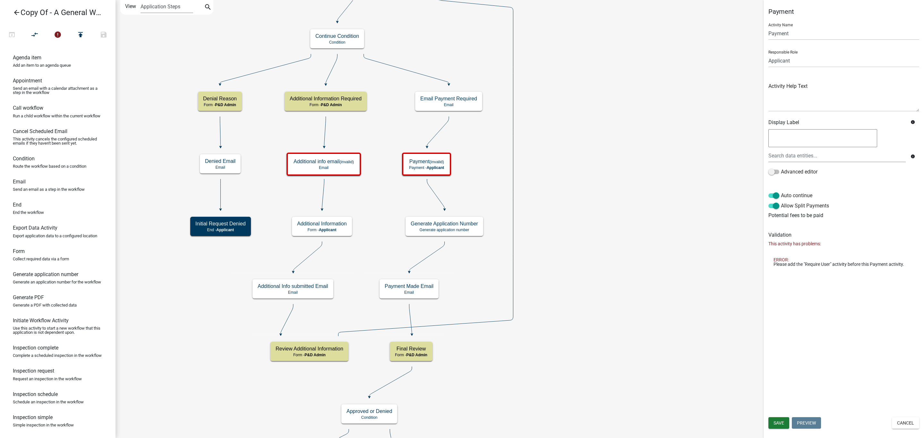
click at [569, 132] on icon "Start Start - Applicant Owner and Property Information Form - Applicant Parcel …" at bounding box center [520, 308] width 808 height 617
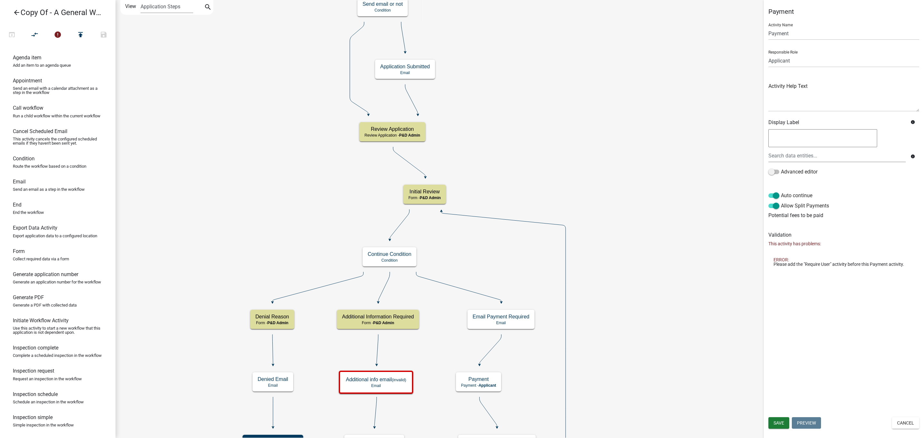
click at [537, 109] on icon "Start Start - Applicant Owner and Property Information Form - Applicant Parcel …" at bounding box center [520, 417] width 808 height 835
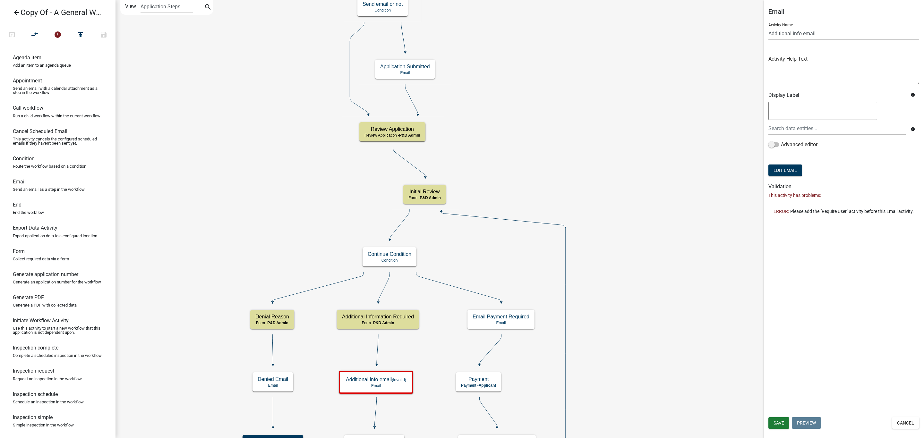
click at [434, 349] on icon "Start Start - Applicant Owner and Property Information Form - Applicant Parcel …" at bounding box center [520, 417] width 808 height 835
click at [608, 335] on icon "Start Start - Applicant Owner and Property Information Form - Applicant Parcel …" at bounding box center [520, 417] width 808 height 835
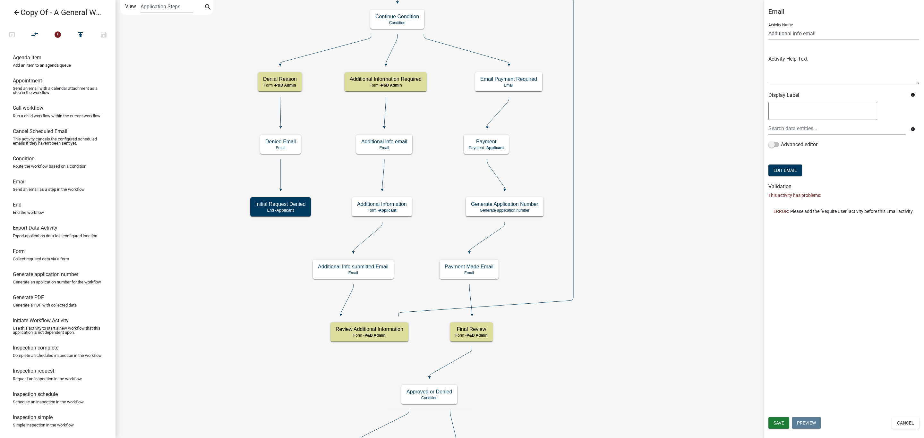
click at [228, 119] on icon "Start Start - Applicant Owner and Property Information Form - Applicant Parcel …" at bounding box center [520, 298] width 808 height 597
click at [56, 34] on icon "error" at bounding box center [58, 35] width 8 height 9
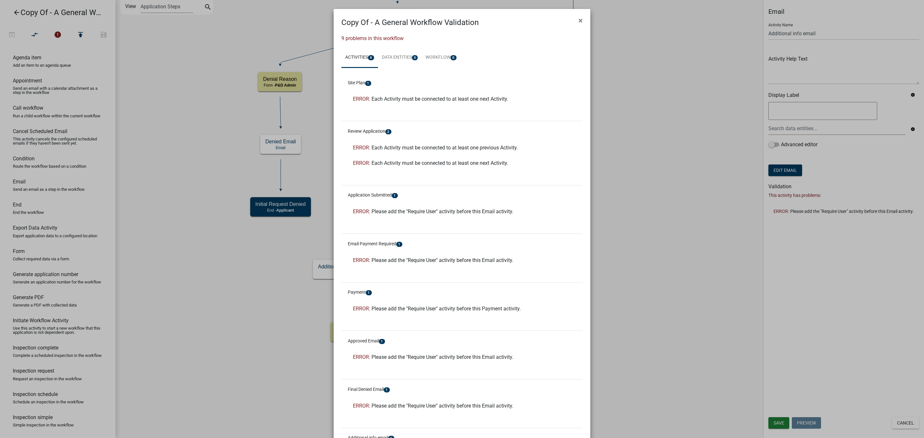
click at [394, 96] on span "Each Activity must be connected to at least one next Activity." at bounding box center [439, 99] width 137 height 6
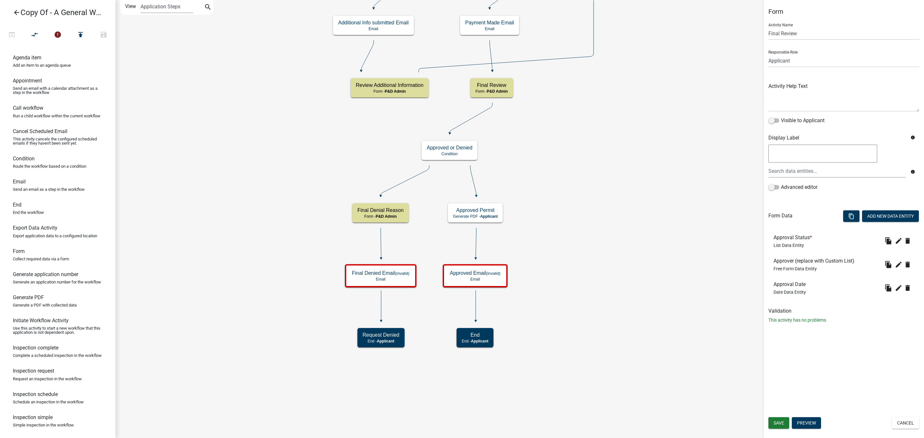
click at [777, 215] on h6 "Form Data" at bounding box center [780, 216] width 24 height 6
click at [880, 220] on button "Add New Data Entity" at bounding box center [890, 216] width 57 height 12
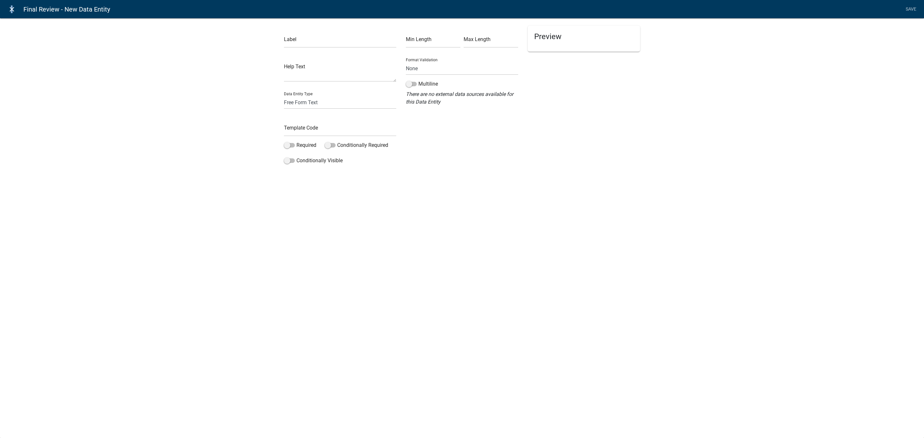
click at [10, 11] on icon "close" at bounding box center [12, 9] width 8 height 8
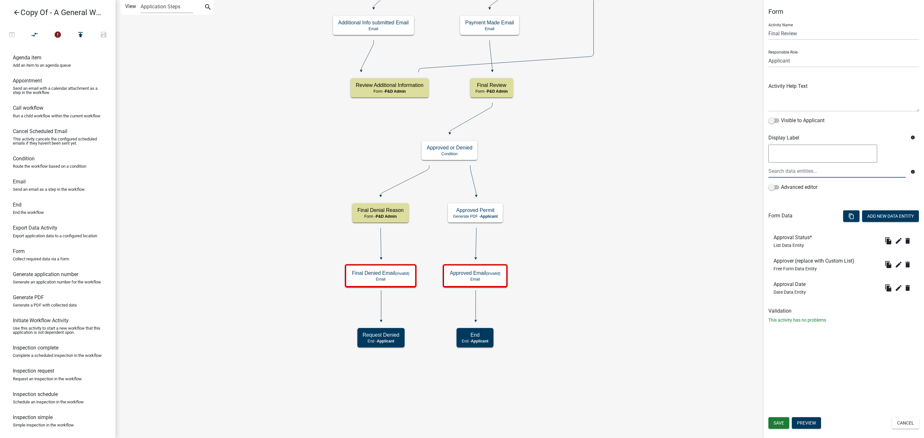
click at [787, 188] on label "Advanced editor" at bounding box center [792, 187] width 49 height 8
click at [781, 183] on input "Advanced editor" at bounding box center [781, 183] width 0 height 0
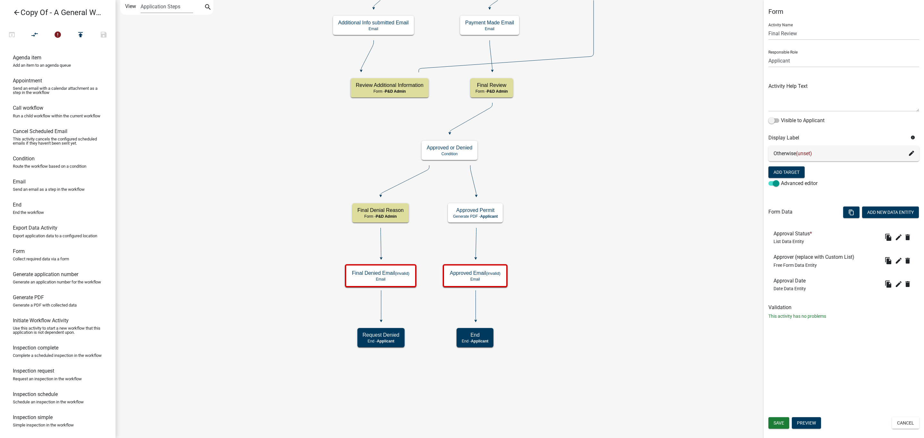
click at [786, 184] on label "Advanced editor" at bounding box center [792, 184] width 49 height 8
click at [781, 180] on input "Advanced editor" at bounding box center [781, 180] width 0 height 0
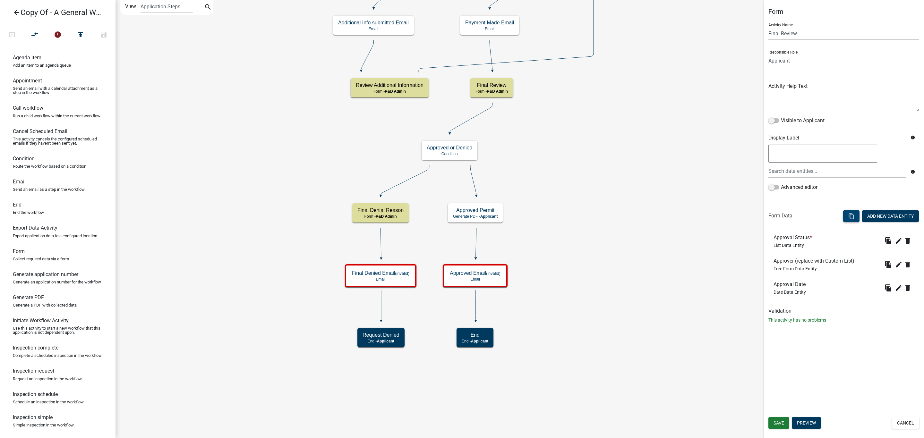
click at [849, 217] on icon "content_copy" at bounding box center [851, 216] width 6 height 6
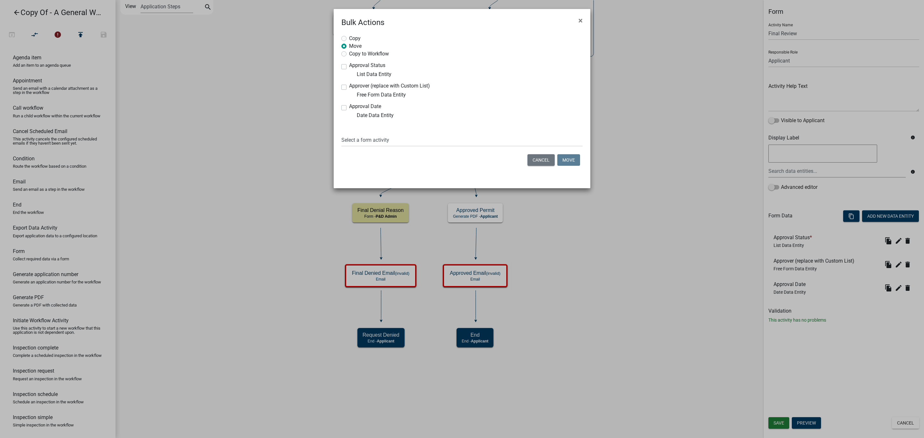
click at [580, 18] on span "×" at bounding box center [580, 20] width 4 height 9
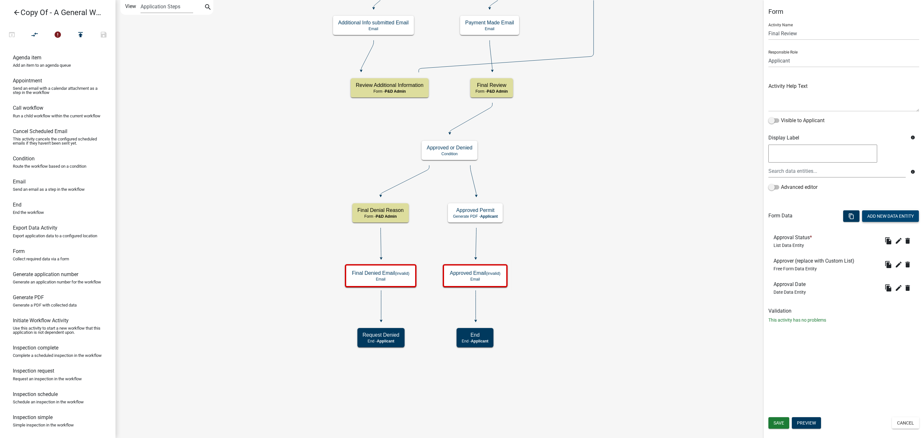
click at [876, 218] on button "Add New Data Entity" at bounding box center [890, 216] width 57 height 12
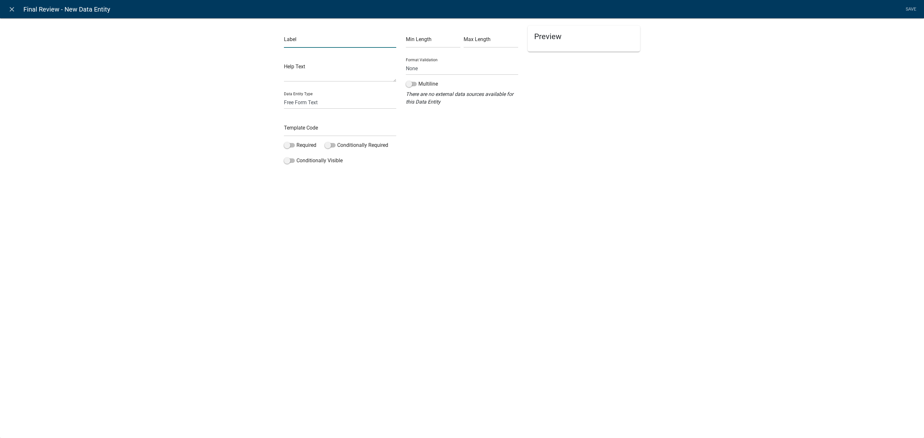
click at [293, 41] on input "text" at bounding box center [340, 41] width 112 height 13
type input "LESA Score"
click at [411, 68] on select "None Email PhoneNumber" at bounding box center [462, 68] width 112 height 13
click at [529, 68] on div "Preview" at bounding box center [584, 96] width 122 height 141
click at [288, 144] on span at bounding box center [289, 145] width 11 height 4
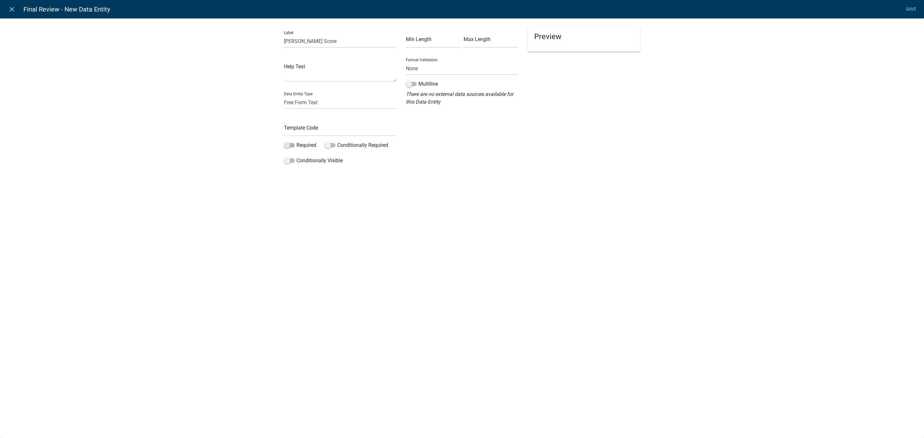
click at [296, 141] on input "Required" at bounding box center [296, 141] width 0 height 0
click at [908, 6] on li "Save" at bounding box center [911, 9] width 16 height 12
click at [908, 9] on li "Save" at bounding box center [911, 9] width 16 height 12
click at [490, 168] on div "Label LESA Score Help Text Data Entity Type Free Form Text Document Display Ent…" at bounding box center [462, 94] width 924 height 173
click at [316, 128] on input "text" at bounding box center [340, 129] width 112 height 13
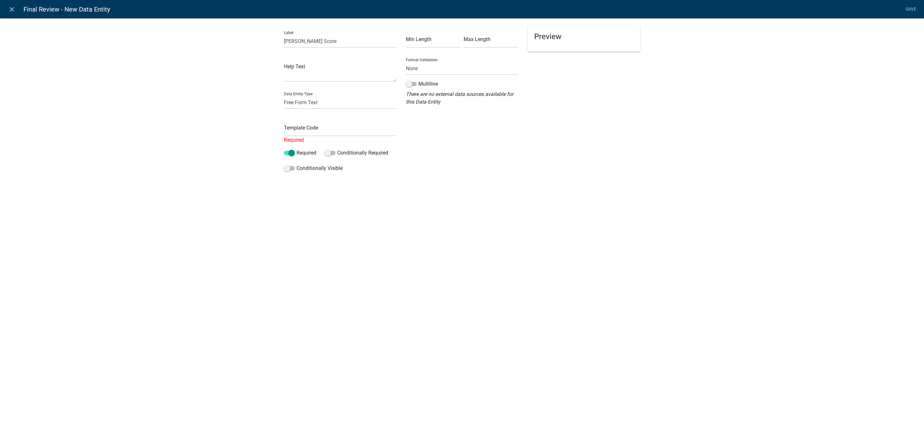
click at [432, 128] on div "Min Length Max Length Format Validation None Email PhoneNumber Multiline There …" at bounding box center [462, 100] width 122 height 149
click at [333, 131] on input "text" at bounding box center [340, 129] width 112 height 13
click at [450, 132] on div "Min Length Max Length Format Validation None Email PhoneNumber Multiline There …" at bounding box center [462, 100] width 122 height 149
click at [557, 41] on div "Preview" at bounding box center [584, 39] width 112 height 26
click at [307, 77] on textarea at bounding box center [340, 72] width 112 height 20
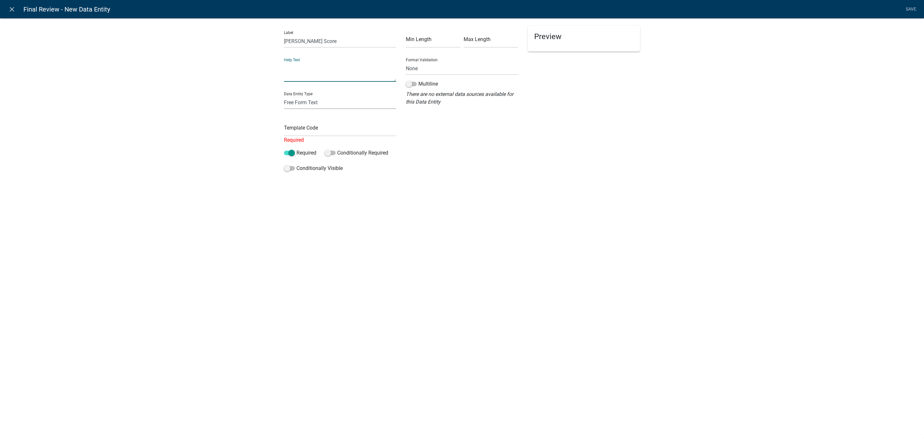
click at [318, 107] on select "Free Form Text Document Display Entity Value Fee Numeric Data Date Map Sketch D…" at bounding box center [340, 102] width 112 height 13
select select "rich-text"
click at [284, 96] on select "Free Form Text Document Display Entity Value Fee Numeric Data Date Map Sketch D…" at bounding box center [340, 102] width 112 height 13
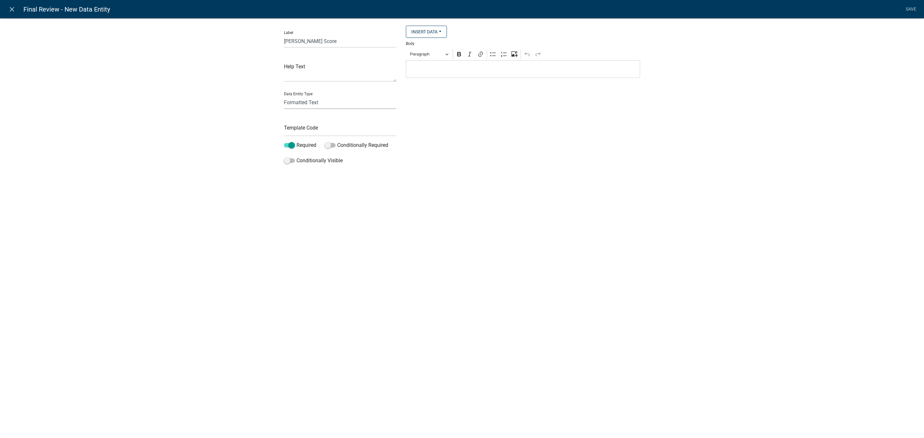
click at [327, 103] on select "Free Form Text Document Display Entity Value Fee Numeric Data Date Map Sketch D…" at bounding box center [340, 102] width 112 height 13
select select "free-form-text"
click at [284, 96] on select "Free Form Text Document Display Entity Value Fee Numeric Data Date Map Sketch D…" at bounding box center [340, 102] width 112 height 13
click at [315, 129] on input "text" at bounding box center [340, 129] width 112 height 13
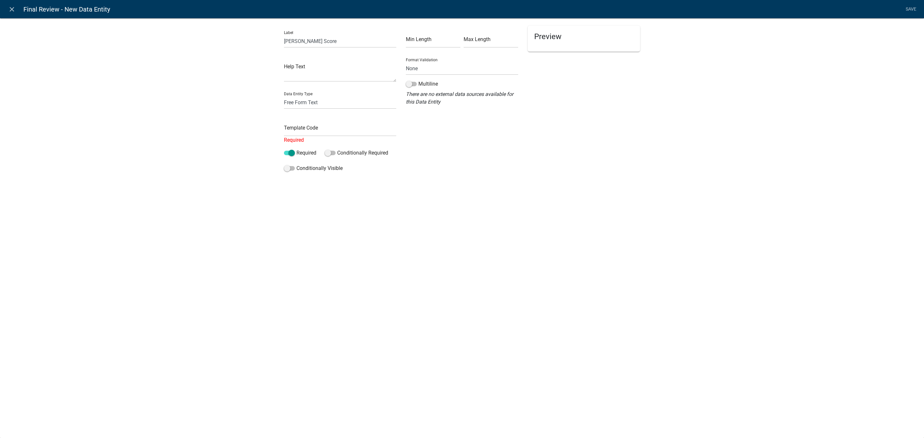
click at [411, 128] on div "Min Length Max Length Format Validation None Email PhoneNumber Multiline There …" at bounding box center [462, 100] width 122 height 149
click at [312, 127] on input "text" at bounding box center [340, 129] width 112 height 13
type input "SubmitDate"
click at [629, 126] on div "Preview" at bounding box center [584, 100] width 122 height 149
click at [549, 68] on input "LESA Score *" at bounding box center [583, 67] width 99 height 13
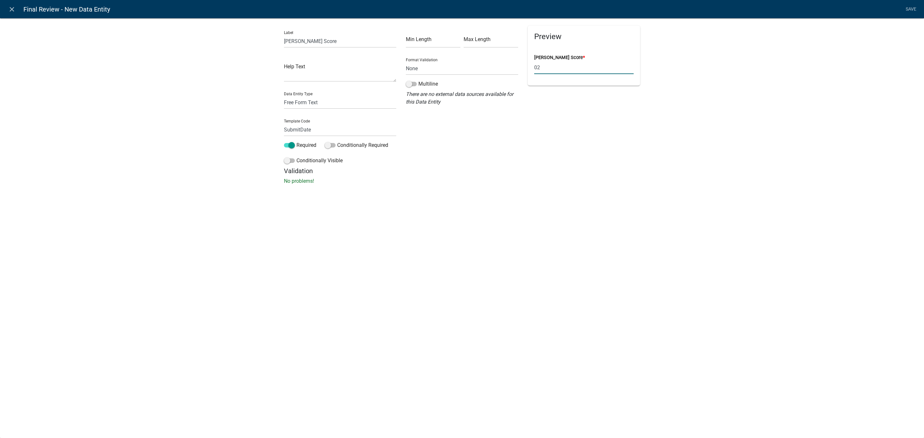
type input "0"
type input "265"
click at [639, 231] on div "close Final Review - New Data Entity Save Label LESA Score Help Text Data Entit…" at bounding box center [462, 219] width 924 height 438
click at [909, 9] on link "Save" at bounding box center [911, 9] width 16 height 12
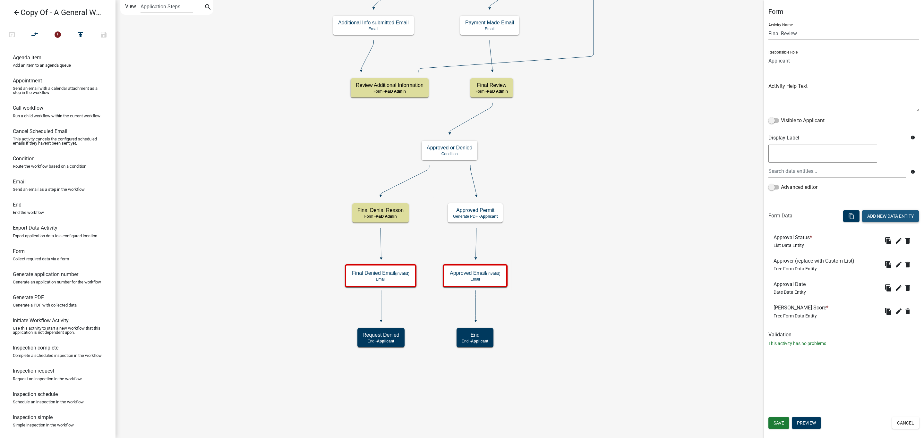
click at [880, 219] on button "Add New Data Entity" at bounding box center [890, 216] width 57 height 12
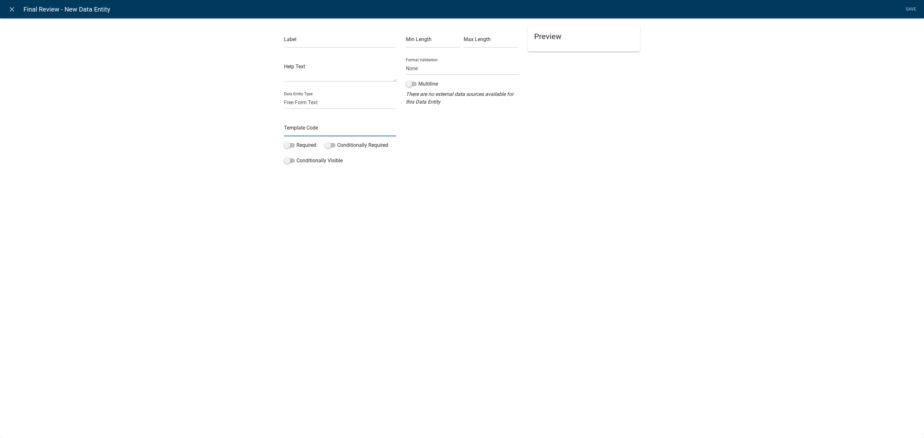
click at [309, 131] on input "text" at bounding box center [340, 129] width 112 height 13
type input "SubmitDate"
click at [307, 45] on input "text" at bounding box center [340, 41] width 112 height 13
type input "SA Score"
click at [296, 156] on div "Label SA Score Help Text Data Entity Type Free Form Text Document Display Entit…" at bounding box center [340, 104] width 122 height 157
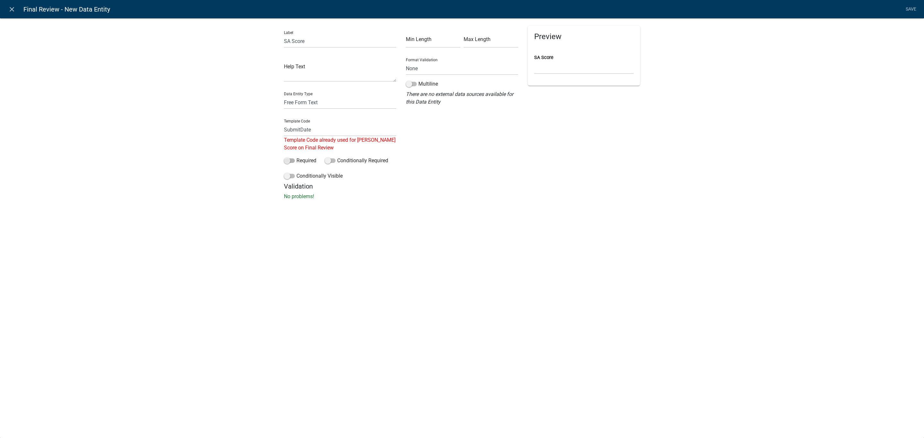
click at [289, 158] on span at bounding box center [289, 160] width 11 height 4
click at [296, 157] on input "Required" at bounding box center [296, 157] width 0 height 0
drag, startPoint x: 493, startPoint y: 153, endPoint x: 501, endPoint y: 154, distance: 8.8
click at [494, 153] on div "Min Length Max Length Format Validation None Email PhoneNumber Multiline There …" at bounding box center [462, 104] width 122 height 157
click at [915, 9] on li "Save" at bounding box center [911, 9] width 16 height 12
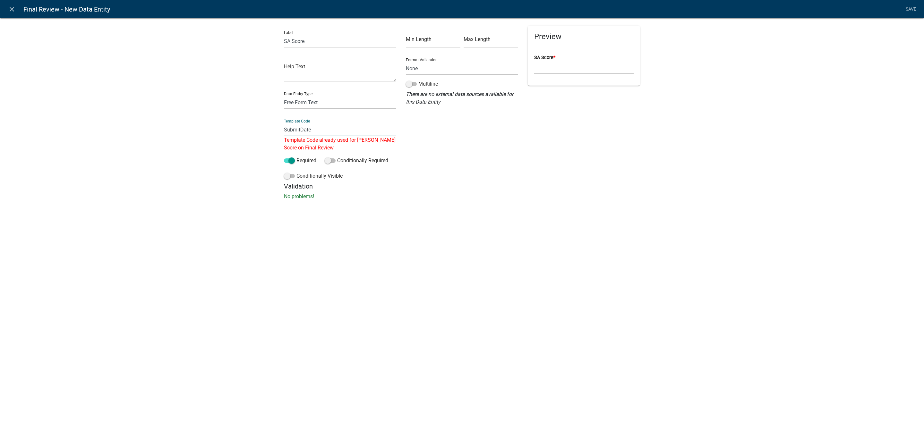
click at [345, 124] on input "SubmitDate" at bounding box center [340, 129] width 112 height 13
click at [315, 133] on input "SubmitDate" at bounding box center [340, 129] width 112 height 13
click at [317, 126] on input "SubmitDate" at bounding box center [340, 129] width 112 height 13
click at [247, 127] on div "Label SA Score Help Text Data Entity Type Free Form Text Document Display Entit…" at bounding box center [462, 111] width 924 height 206
click at [297, 126] on input "SubmitDate" at bounding box center [340, 129] width 112 height 13
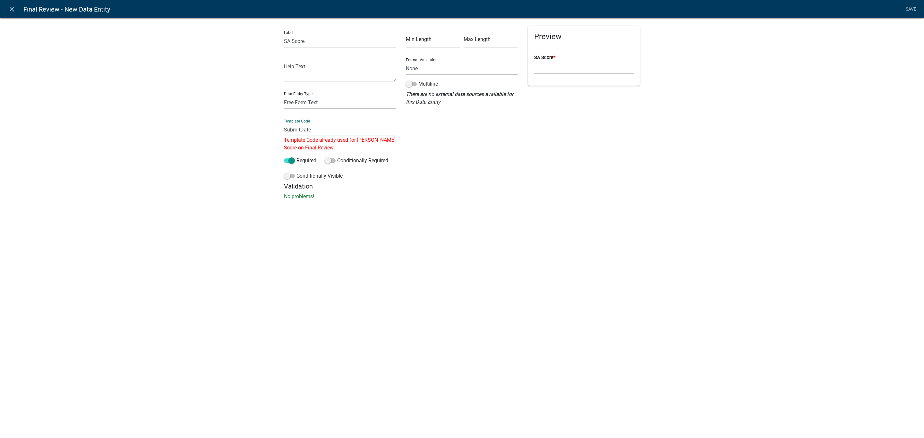
click at [297, 126] on input "SubmitDate" at bounding box center [340, 129] width 112 height 13
click at [491, 149] on div "Min Length Max Length Format Validation None Email PhoneNumber Multiline There …" at bounding box center [462, 104] width 122 height 157
click at [349, 131] on input "text" at bounding box center [340, 129] width 112 height 13
click at [432, 133] on div "Min Length Max Length Format Validation None Email PhoneNumber Multiline There …" at bounding box center [462, 100] width 122 height 149
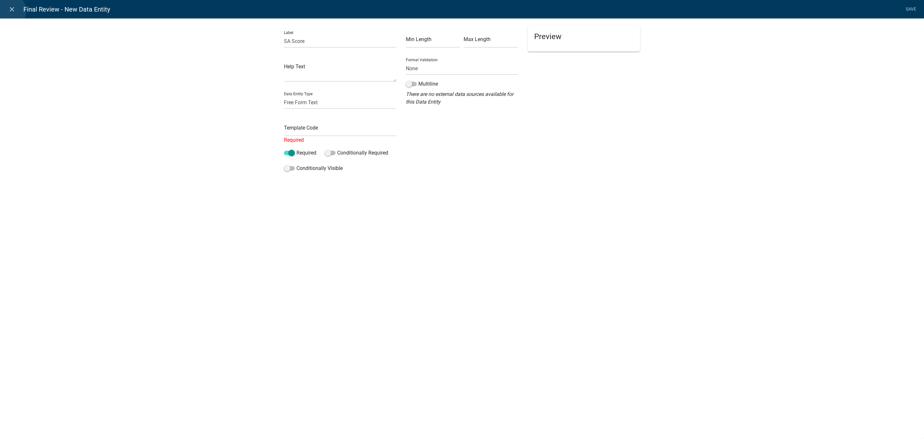
click at [10, 11] on icon "close" at bounding box center [12, 9] width 8 height 8
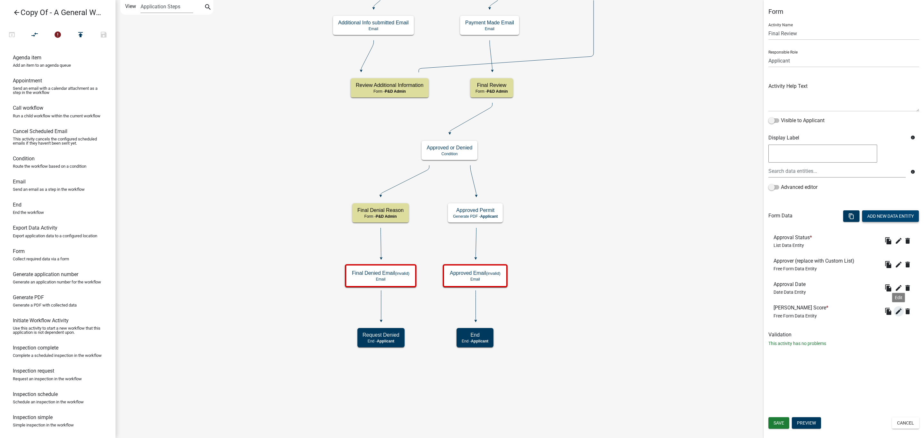
click at [900, 311] on icon "edit" at bounding box center [899, 312] width 8 height 8
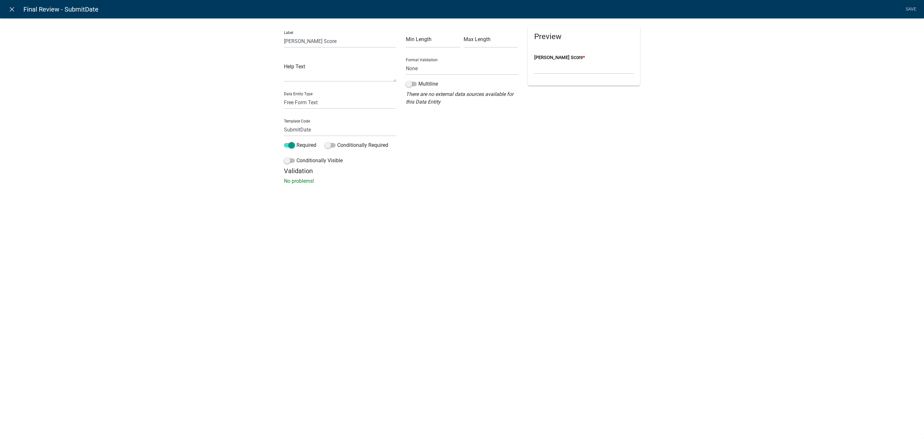
click at [9, 10] on icon "close" at bounding box center [12, 9] width 8 height 8
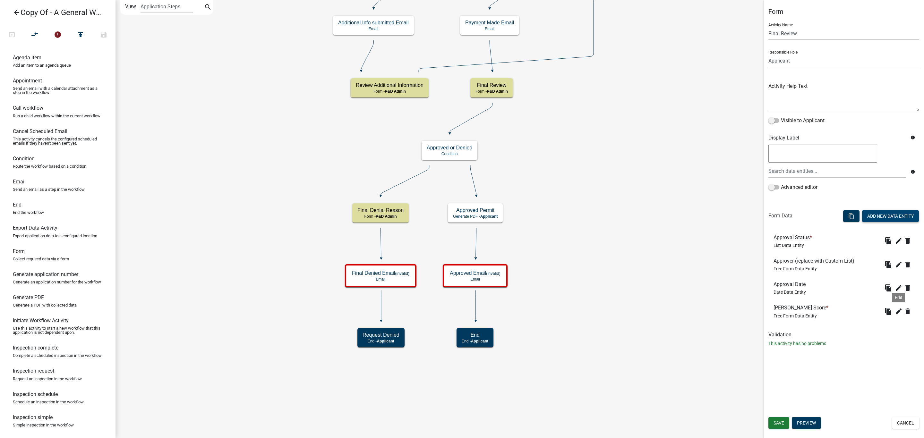
click at [897, 310] on icon "edit" at bounding box center [899, 312] width 8 height 8
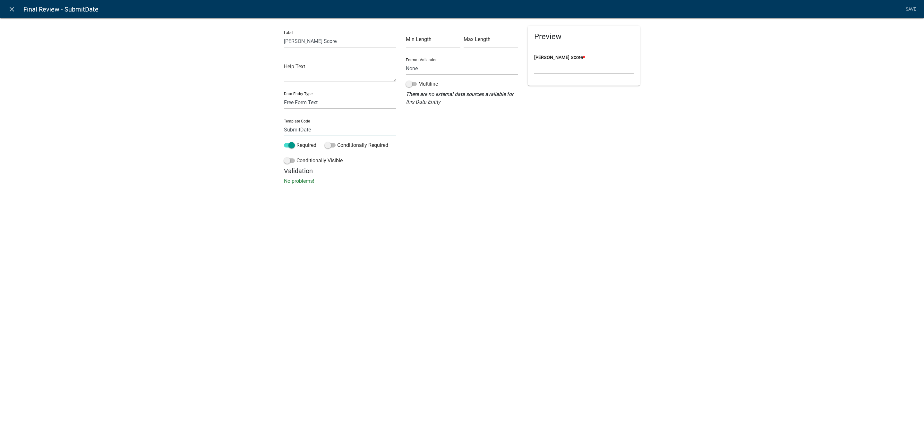
click at [292, 123] on input "SubmitDate" at bounding box center [340, 129] width 112 height 13
click at [296, 128] on input "SubmitDate" at bounding box center [340, 129] width 112 height 13
click at [296, 129] on input "SubmitDate" at bounding box center [340, 129] width 112 height 13
click at [295, 129] on input "SubmitDate" at bounding box center [340, 129] width 112 height 13
click at [380, 220] on div "close Final Review - SubmitDate Save Label LESA Score Help Text Data Entity Typ…" at bounding box center [462, 219] width 924 height 438
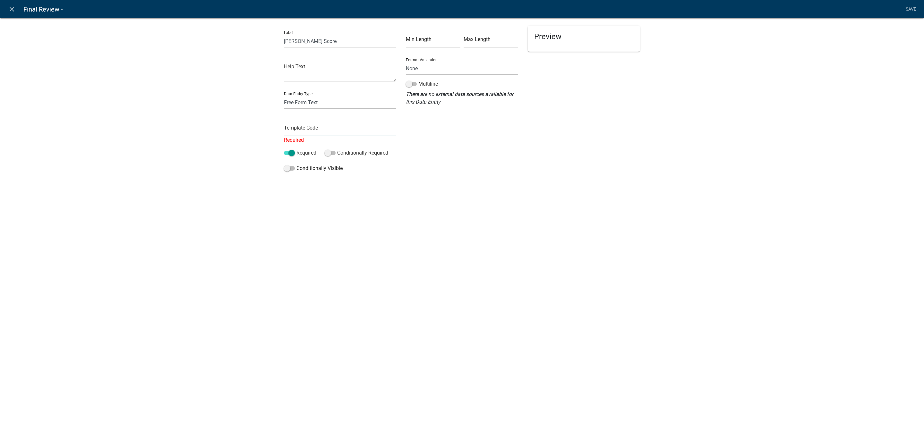
click at [311, 132] on input "text" at bounding box center [340, 129] width 112 height 13
click at [40, 11] on span "Final Review -" at bounding box center [42, 9] width 39 height 13
click at [14, 6] on icon "close" at bounding box center [12, 9] width 8 height 8
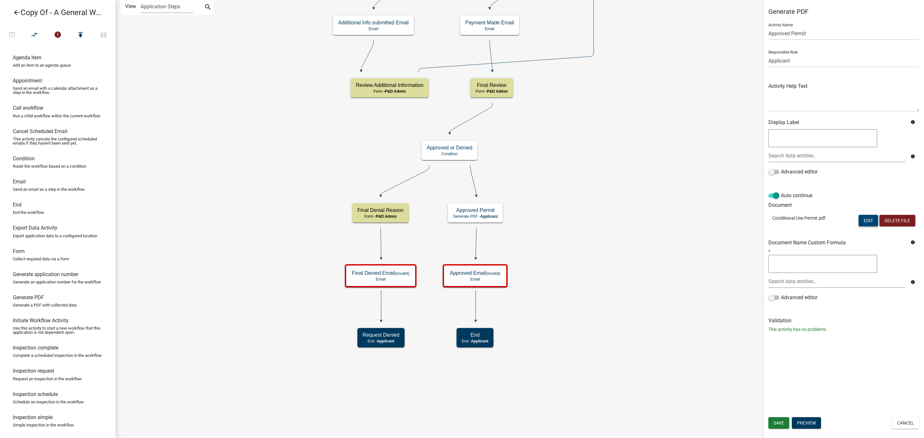
click at [860, 223] on button "Edit" at bounding box center [868, 221] width 20 height 12
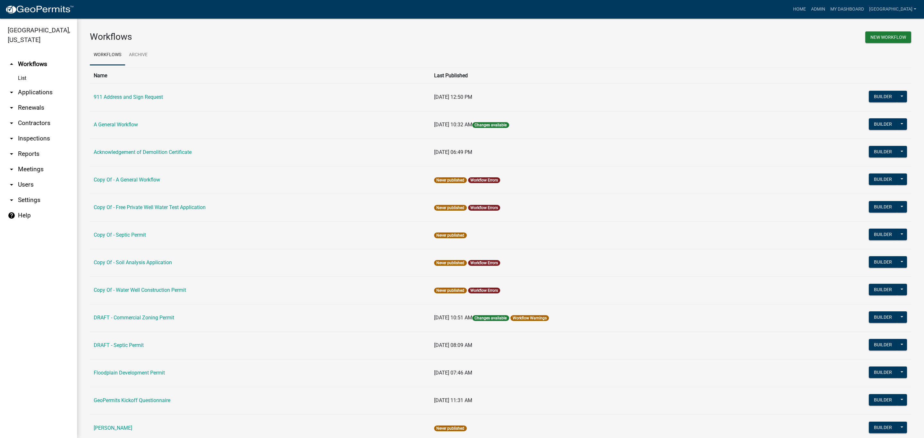
click at [153, 179] on link "Copy Of - A General Workflow" at bounding box center [127, 180] width 66 height 6
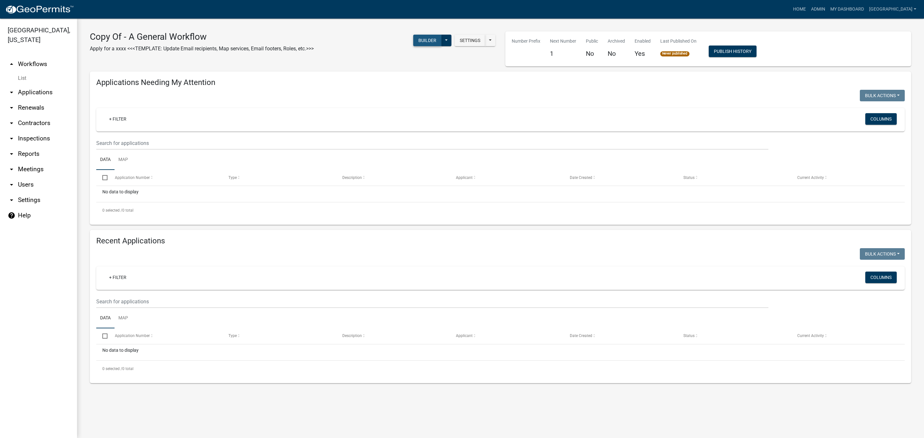
click at [421, 37] on button "Builder" at bounding box center [427, 41] width 28 height 12
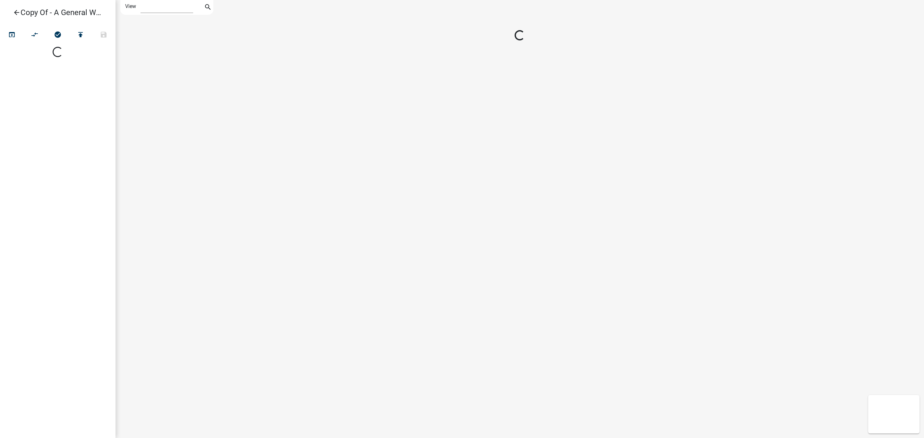
select select "1"
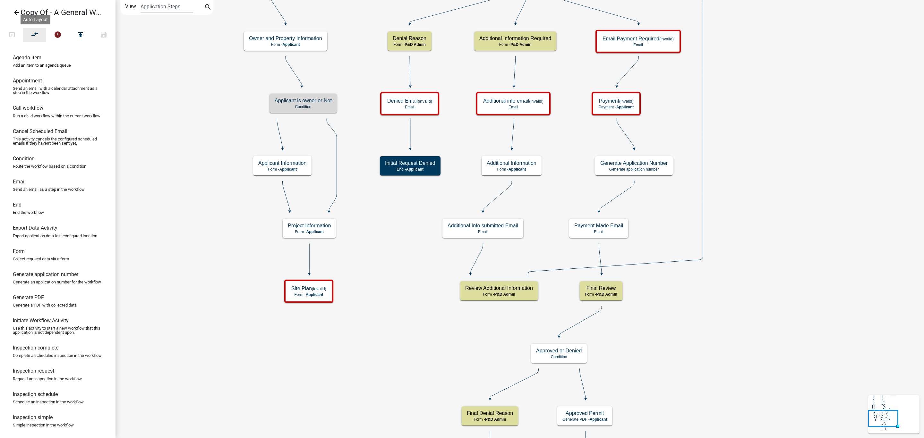
click at [29, 32] on button "compare_arrows" at bounding box center [34, 35] width 23 height 14
click at [198, 219] on icon "Start Start - Applicant Owner and Property Information Form - Applicant Parcel …" at bounding box center [520, 278] width 808 height 556
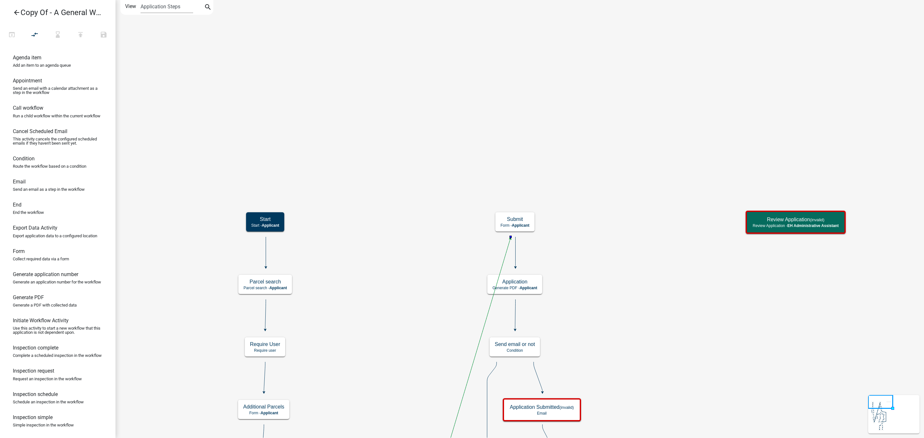
click at [36, 34] on icon "compare_arrows" at bounding box center [35, 35] width 8 height 9
